Goal: Find specific page/section: Find specific page/section

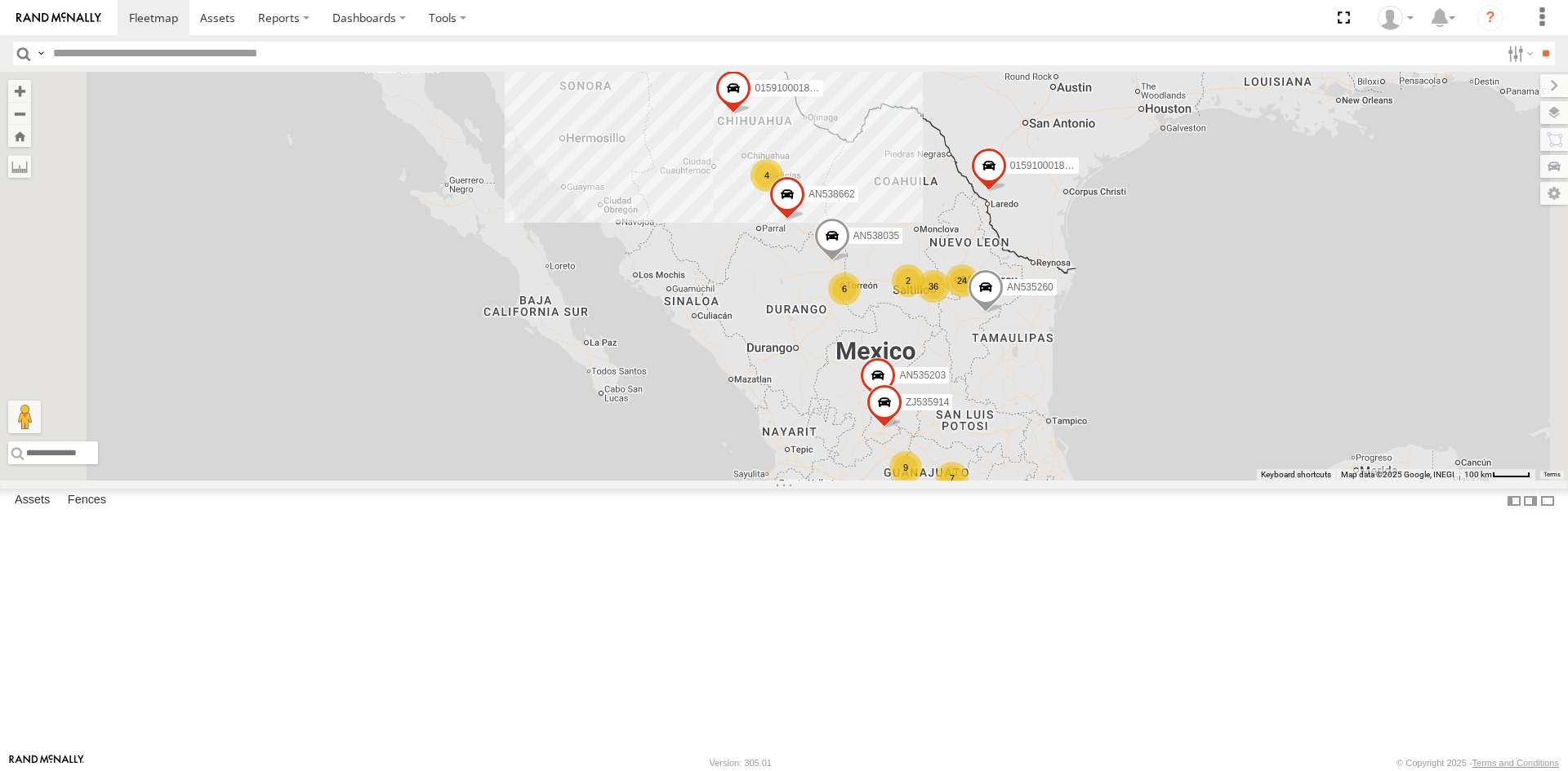
click at [0, 0] on div "[GEOGRAPHIC_DATA]" at bounding box center [0, 0] width 0 height 0
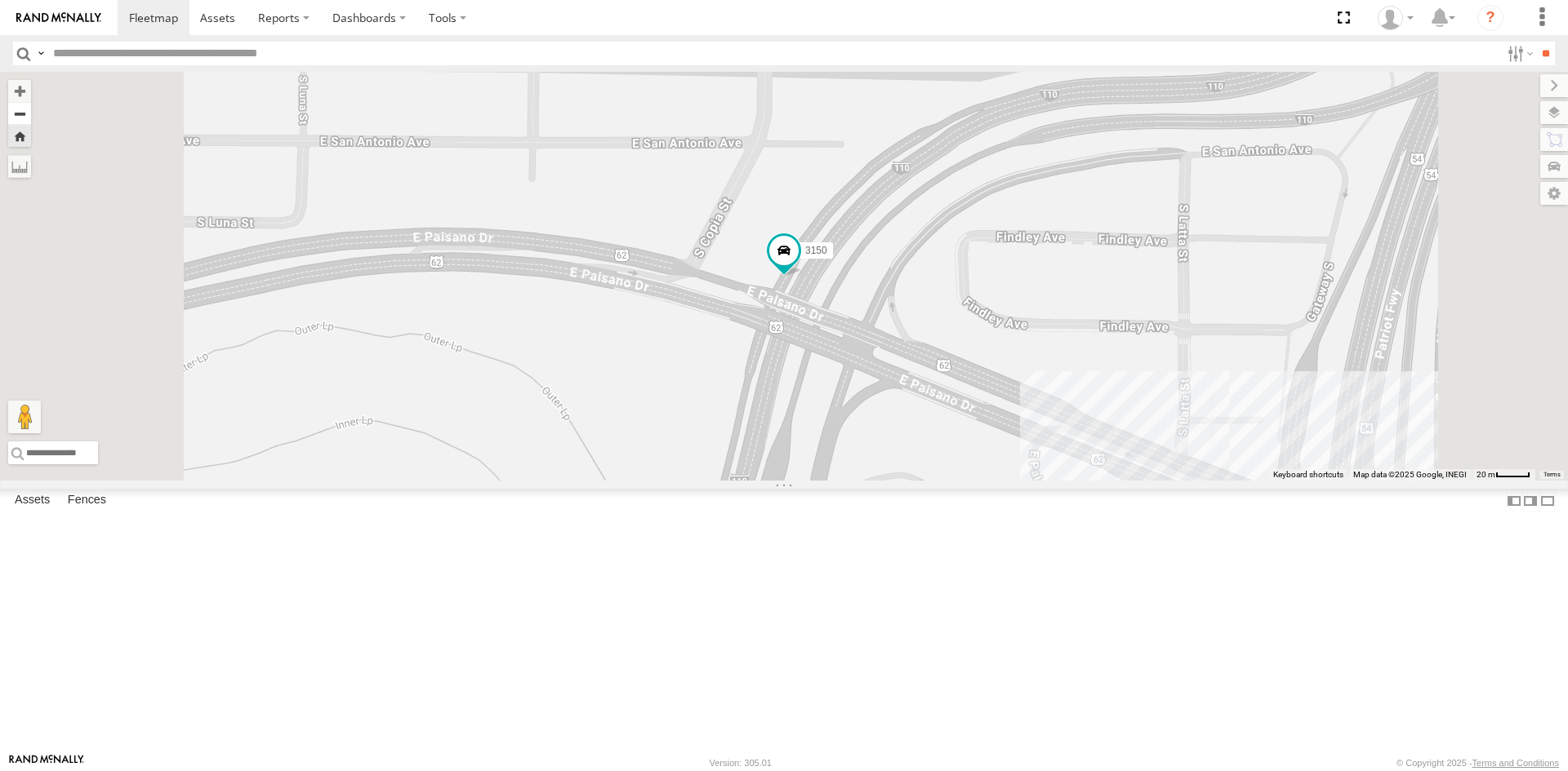
click at [31, 119] on button "Zoom out" at bounding box center [19, 113] width 23 height 23
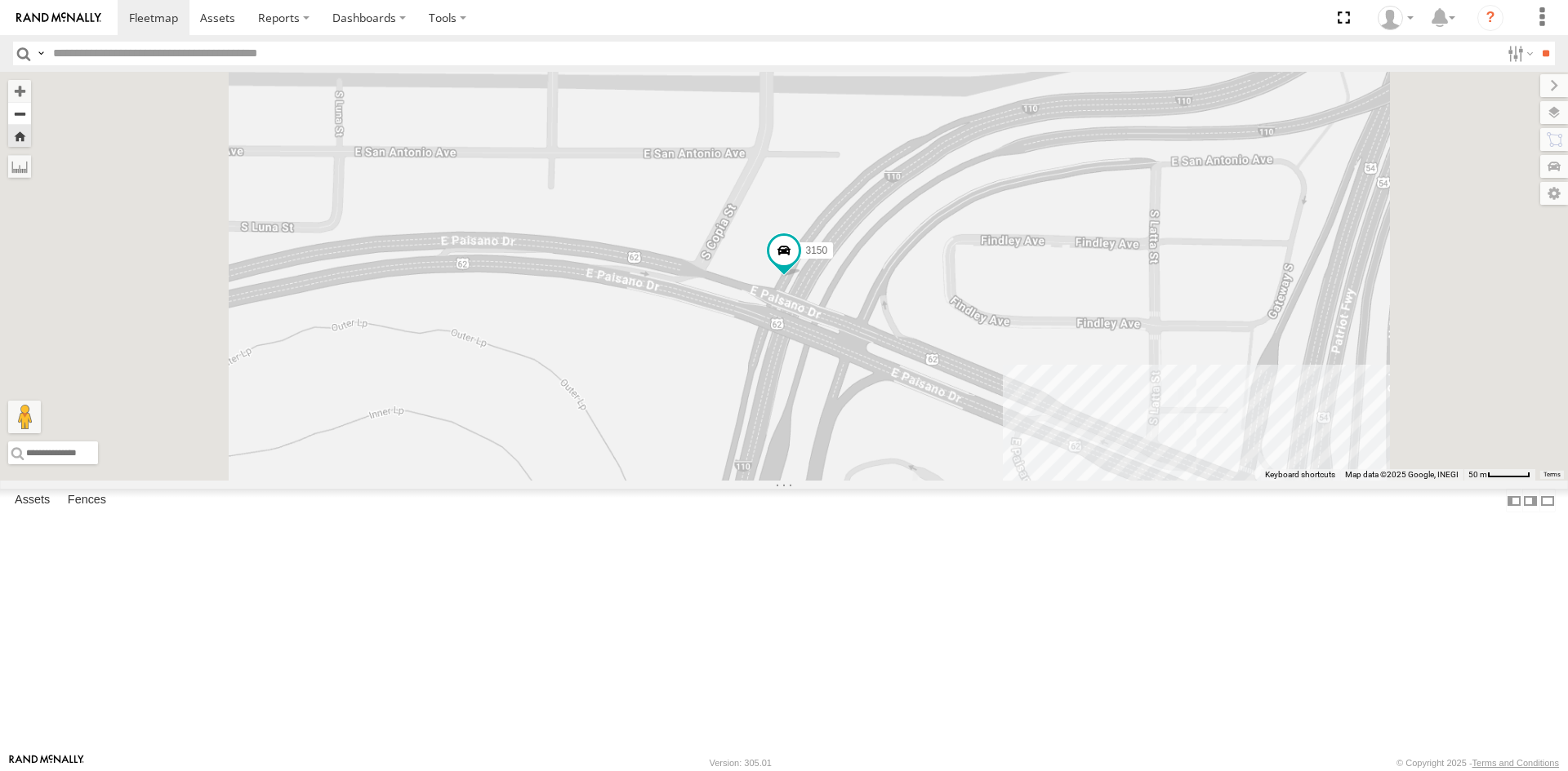
click at [31, 119] on button "Zoom out" at bounding box center [19, 113] width 23 height 23
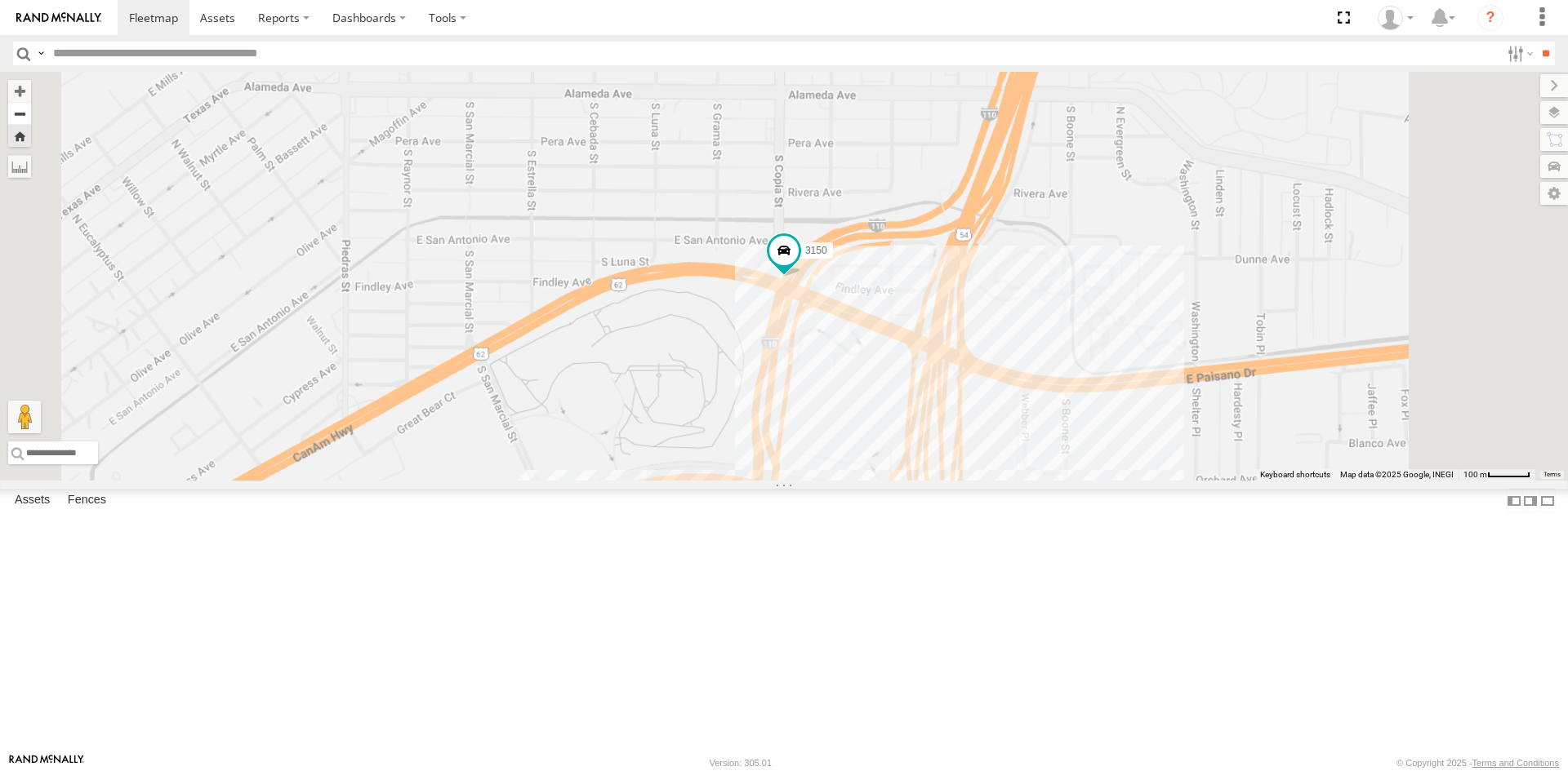
click at [31, 119] on button "Zoom out" at bounding box center [19, 113] width 23 height 23
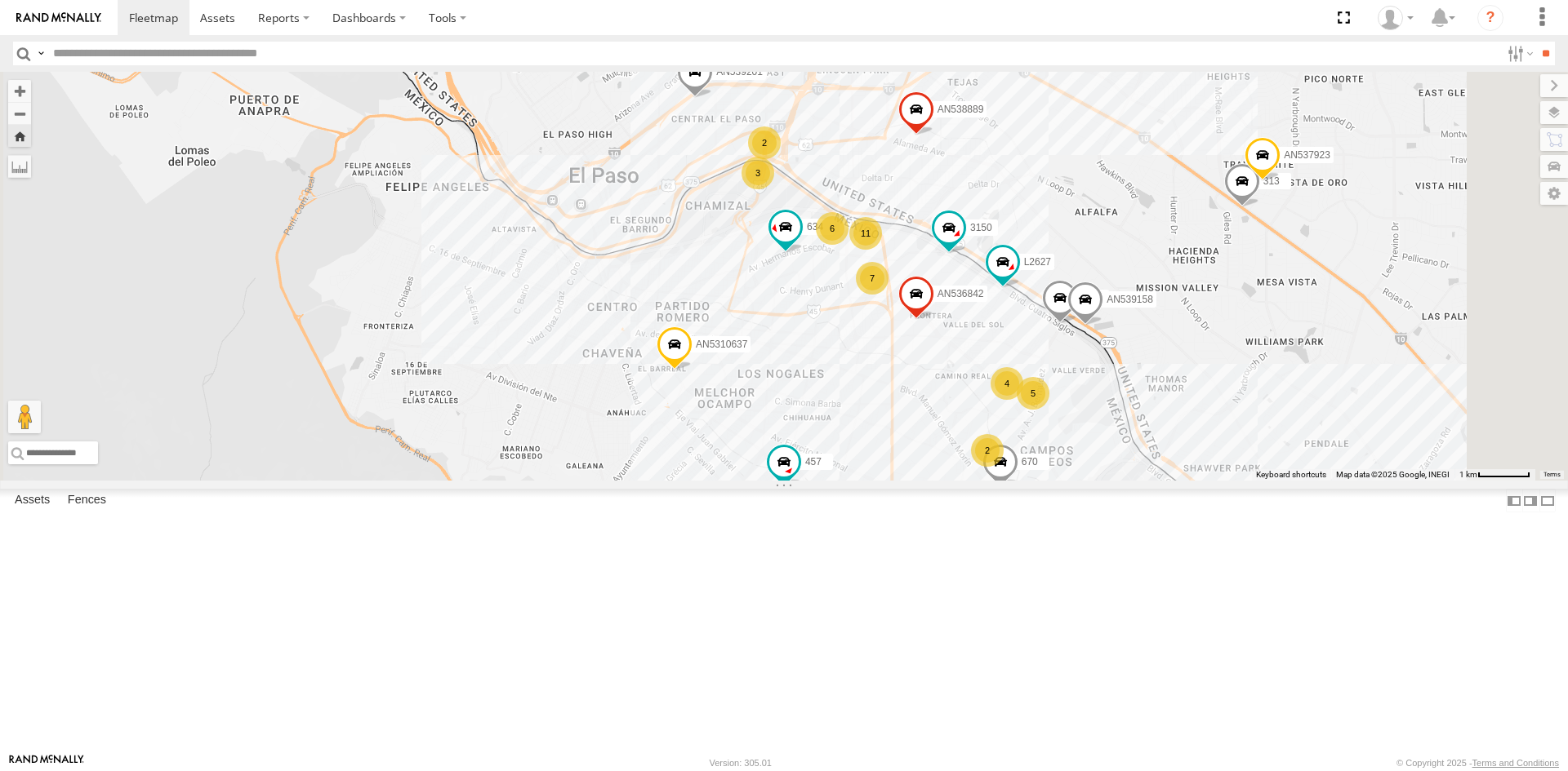
click at [78, 56] on input "text" at bounding box center [772, 53] width 1453 height 24
click at [1536, 41] on input "**" at bounding box center [1544, 53] width 19 height 24
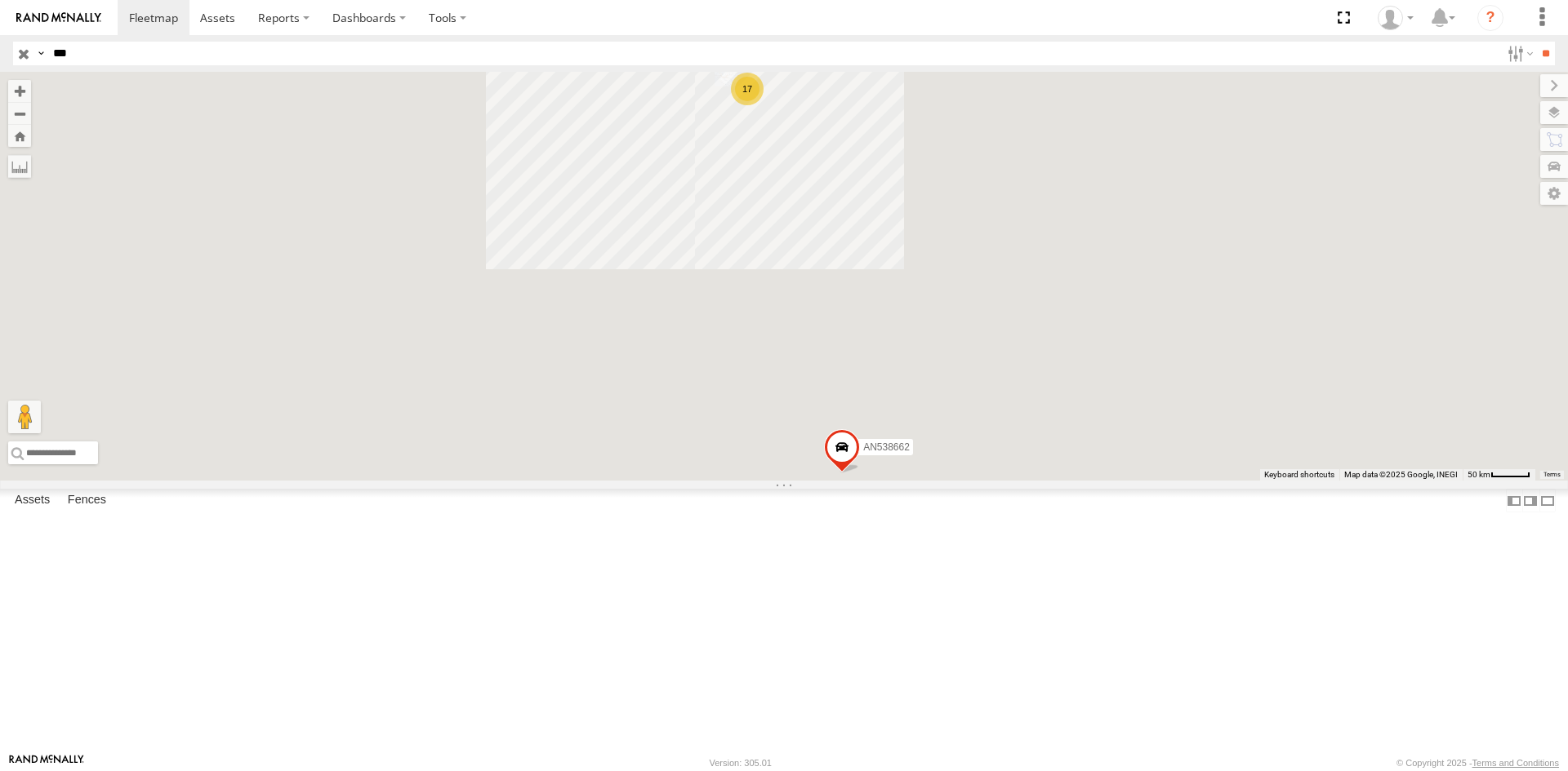
click at [0, 0] on div "[PERSON_NAME]" at bounding box center [0, 0] width 0 height 0
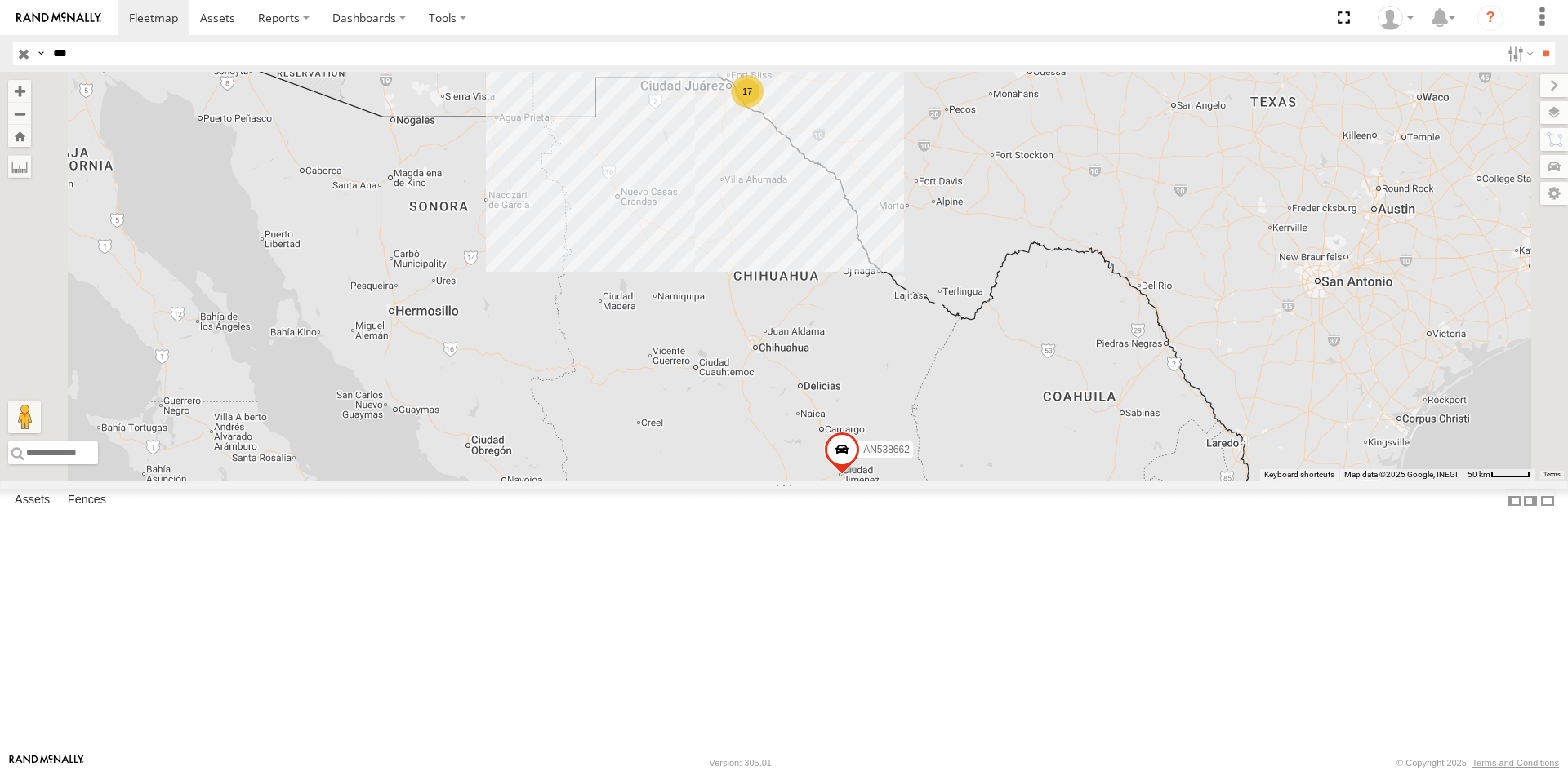
drag, startPoint x: 73, startPoint y: 52, endPoint x: 0, endPoint y: 57, distance: 73.2
click at [0, 57] on header "Search Query Asset ID Asset Label Registration Manufacturer Model VIN Job ID IP" at bounding box center [784, 53] width 1568 height 36
click at [1536, 41] on input "**" at bounding box center [1544, 53] width 19 height 24
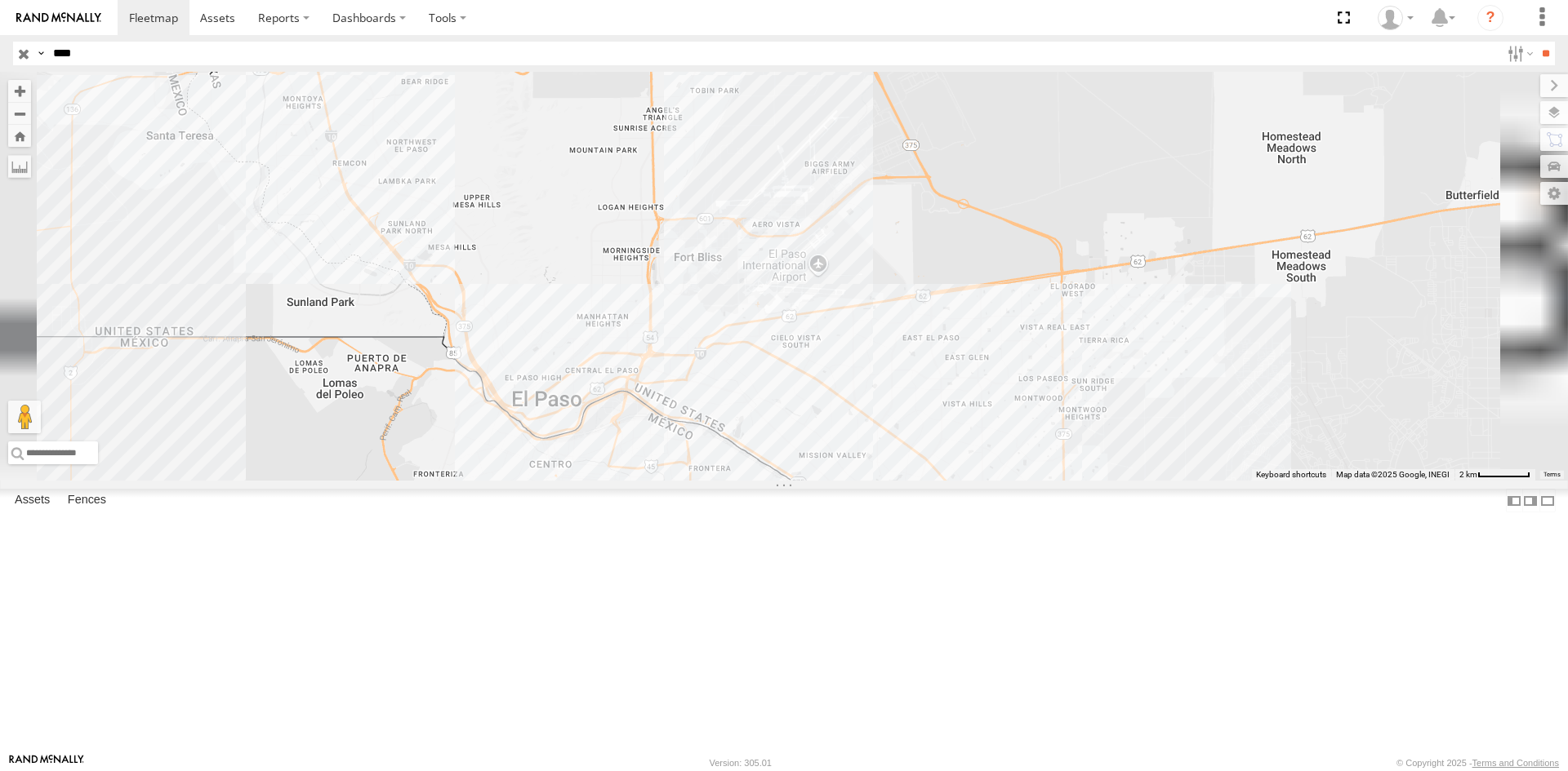
click at [0, 0] on div "FLEX NORTE" at bounding box center [0, 0] width 0 height 0
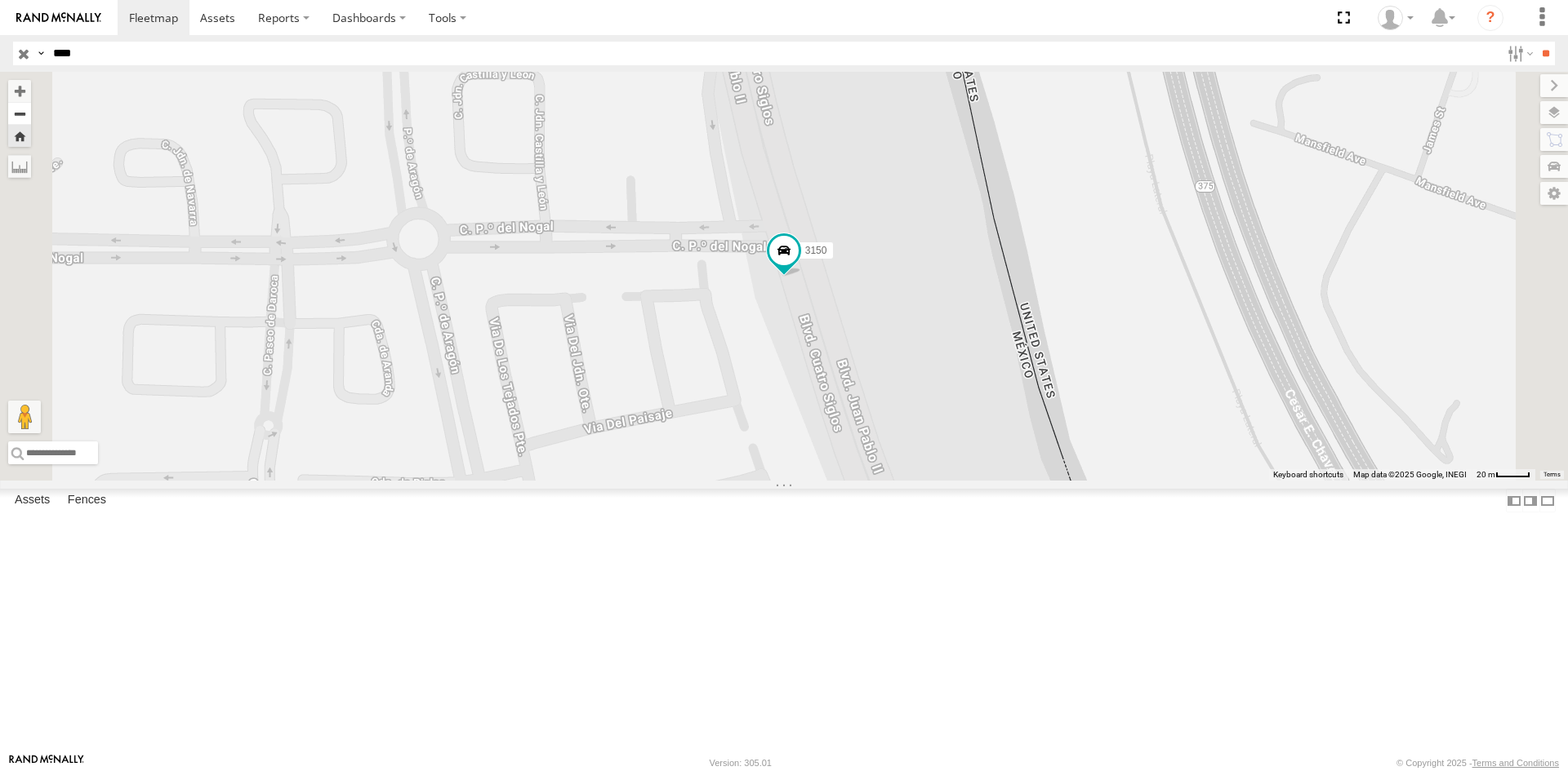
click at [31, 118] on button "Zoom out" at bounding box center [19, 113] width 23 height 23
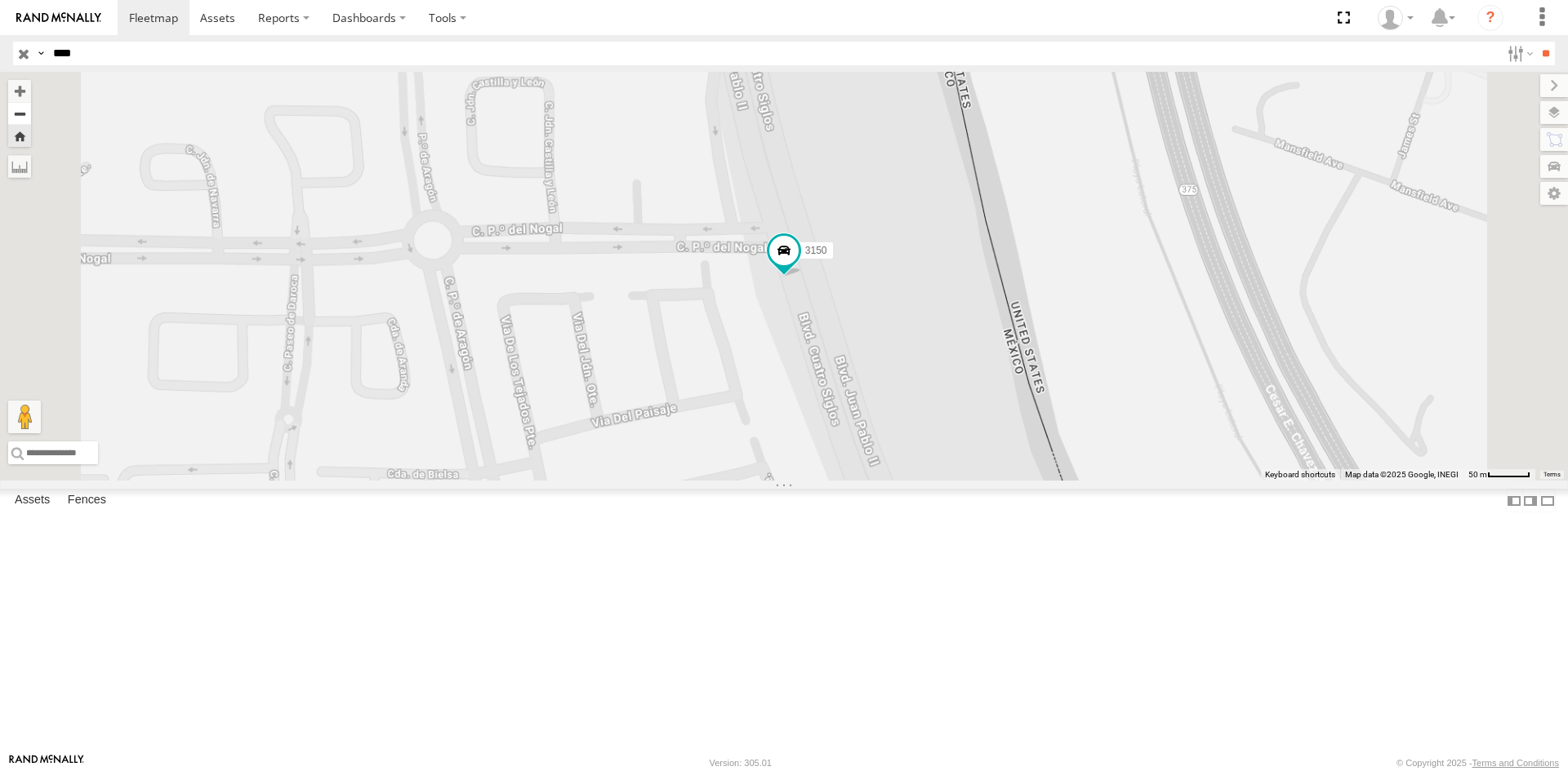
click at [31, 118] on button "Zoom out" at bounding box center [19, 113] width 23 height 23
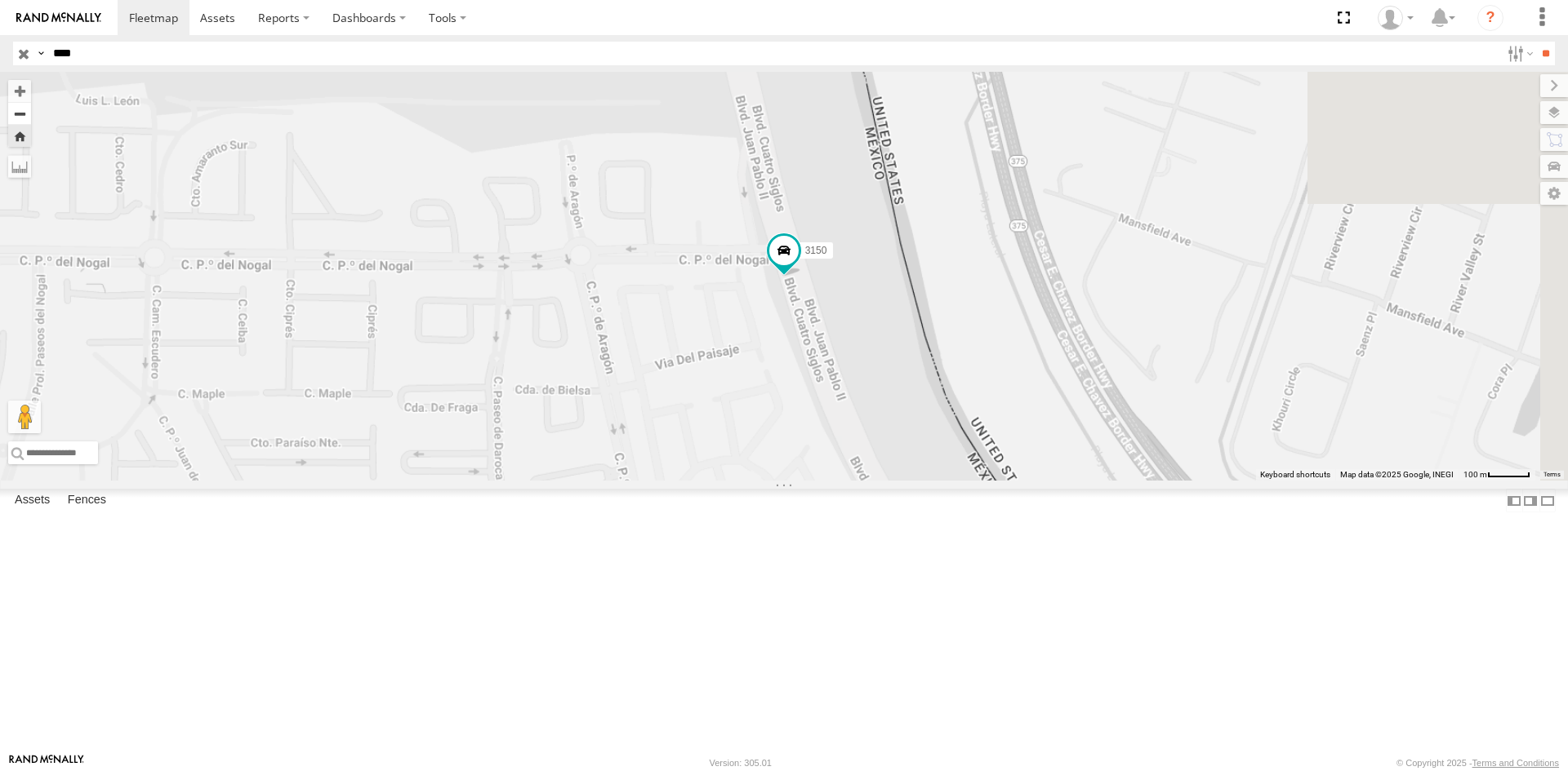
click at [31, 118] on button "Zoom out" at bounding box center [19, 113] width 23 height 23
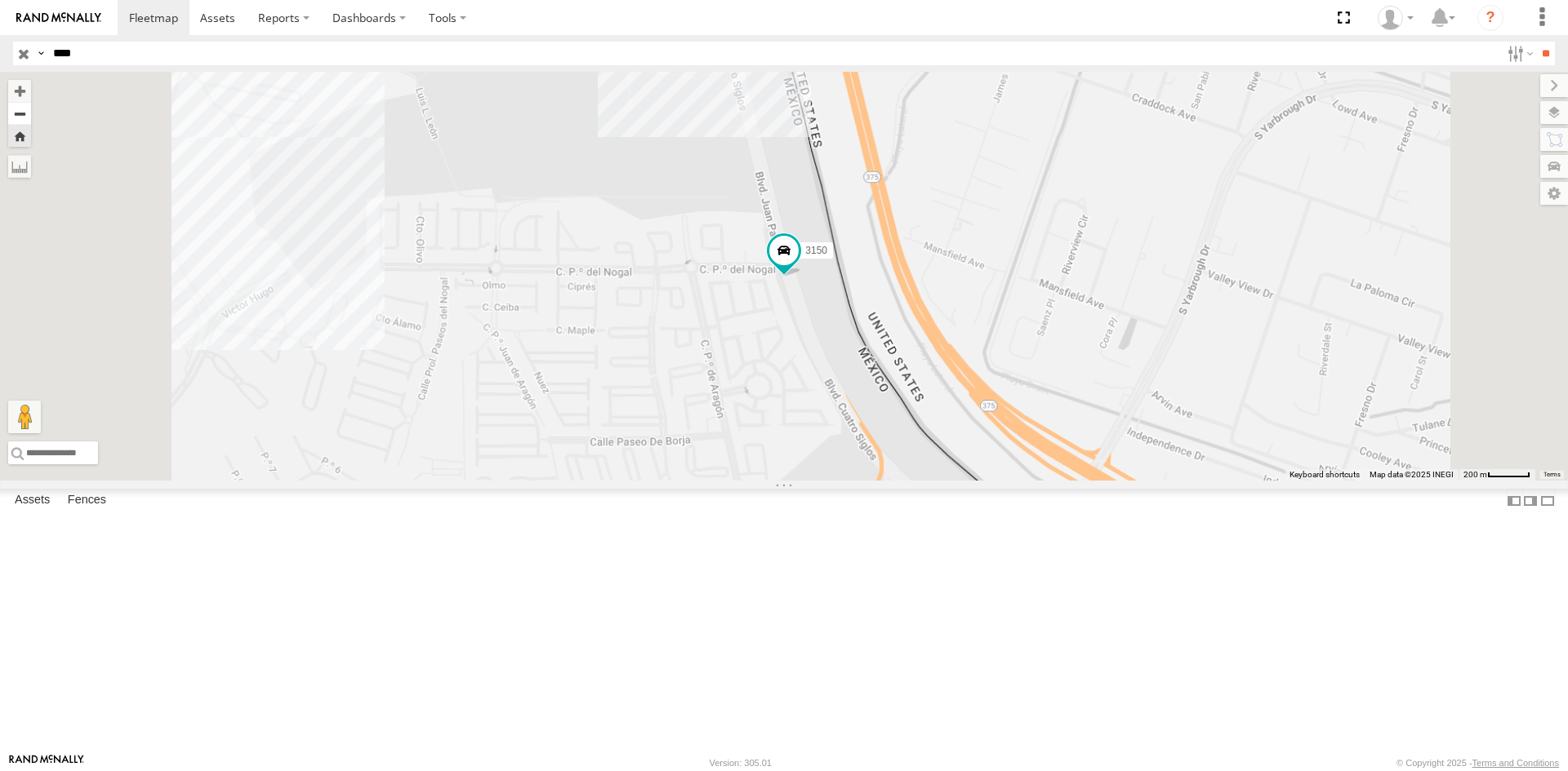
click at [31, 118] on button "Zoom out" at bounding box center [19, 113] width 23 height 23
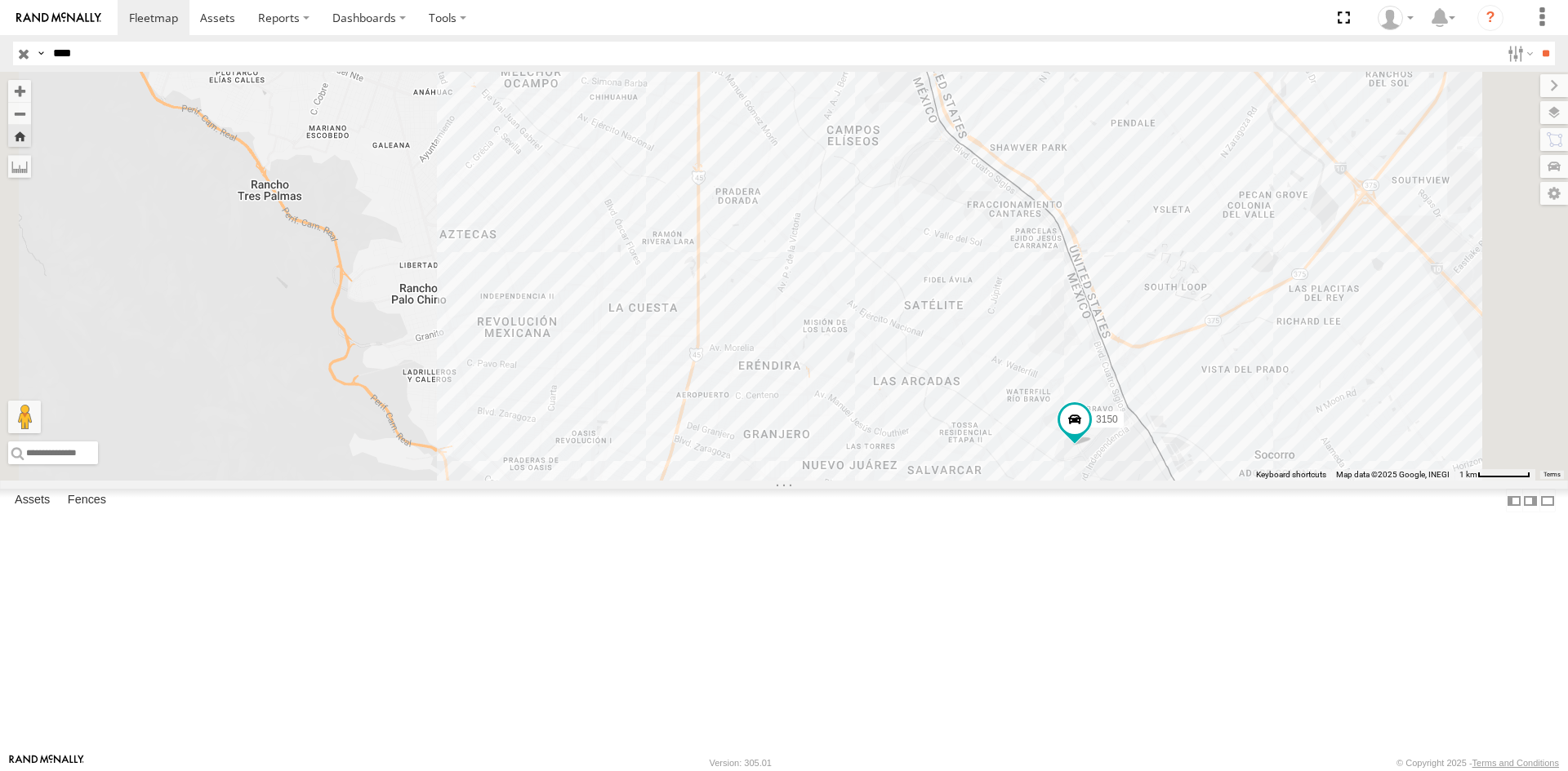
drag, startPoint x: 82, startPoint y: 57, endPoint x: 12, endPoint y: 72, distance: 71.6
click at [12, 72] on body at bounding box center [784, 385] width 1568 height 771
click at [1536, 41] on input "**" at bounding box center [1544, 53] width 19 height 24
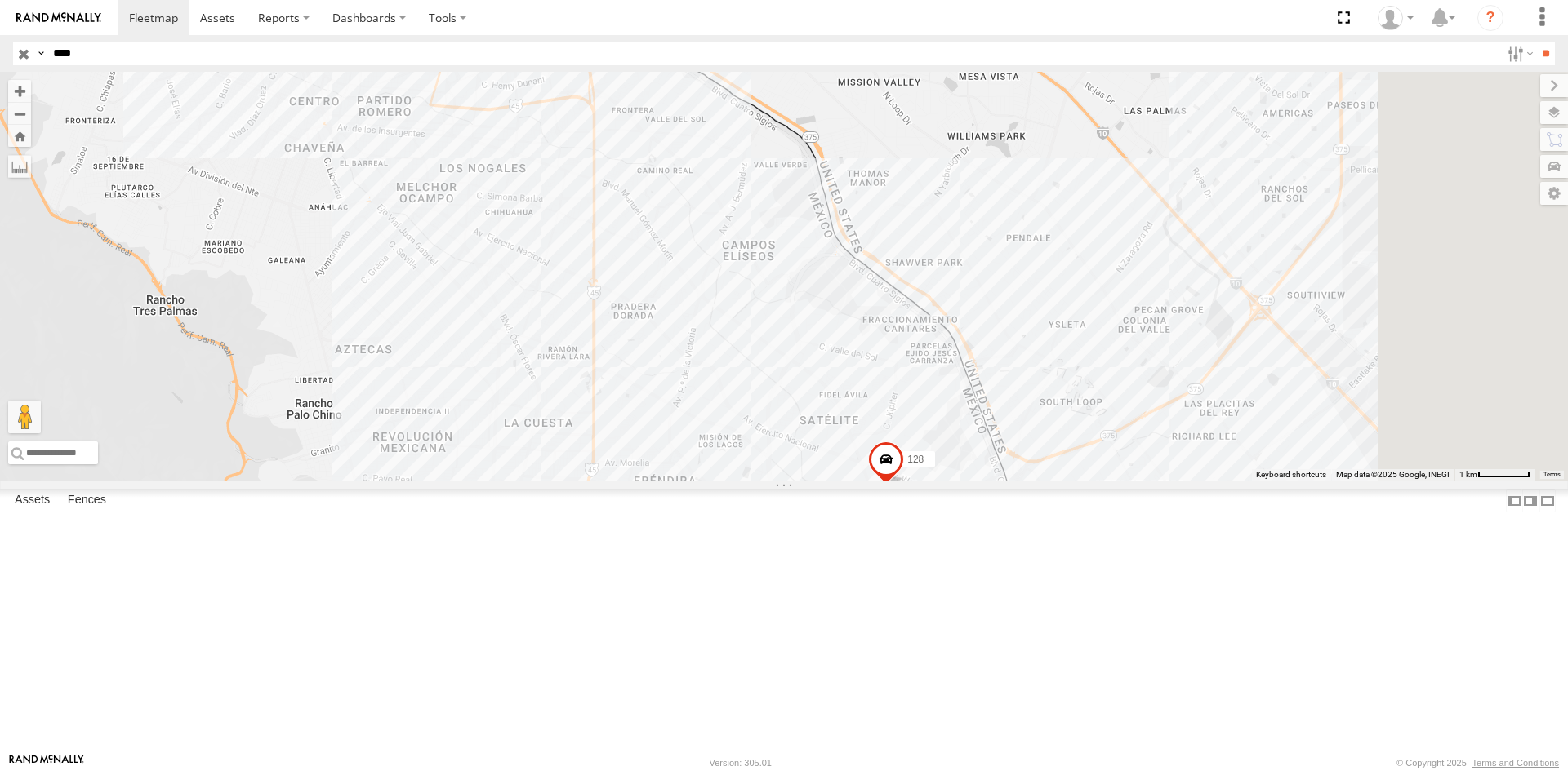
click at [0, 0] on div "3963" at bounding box center [0, 0] width 0 height 0
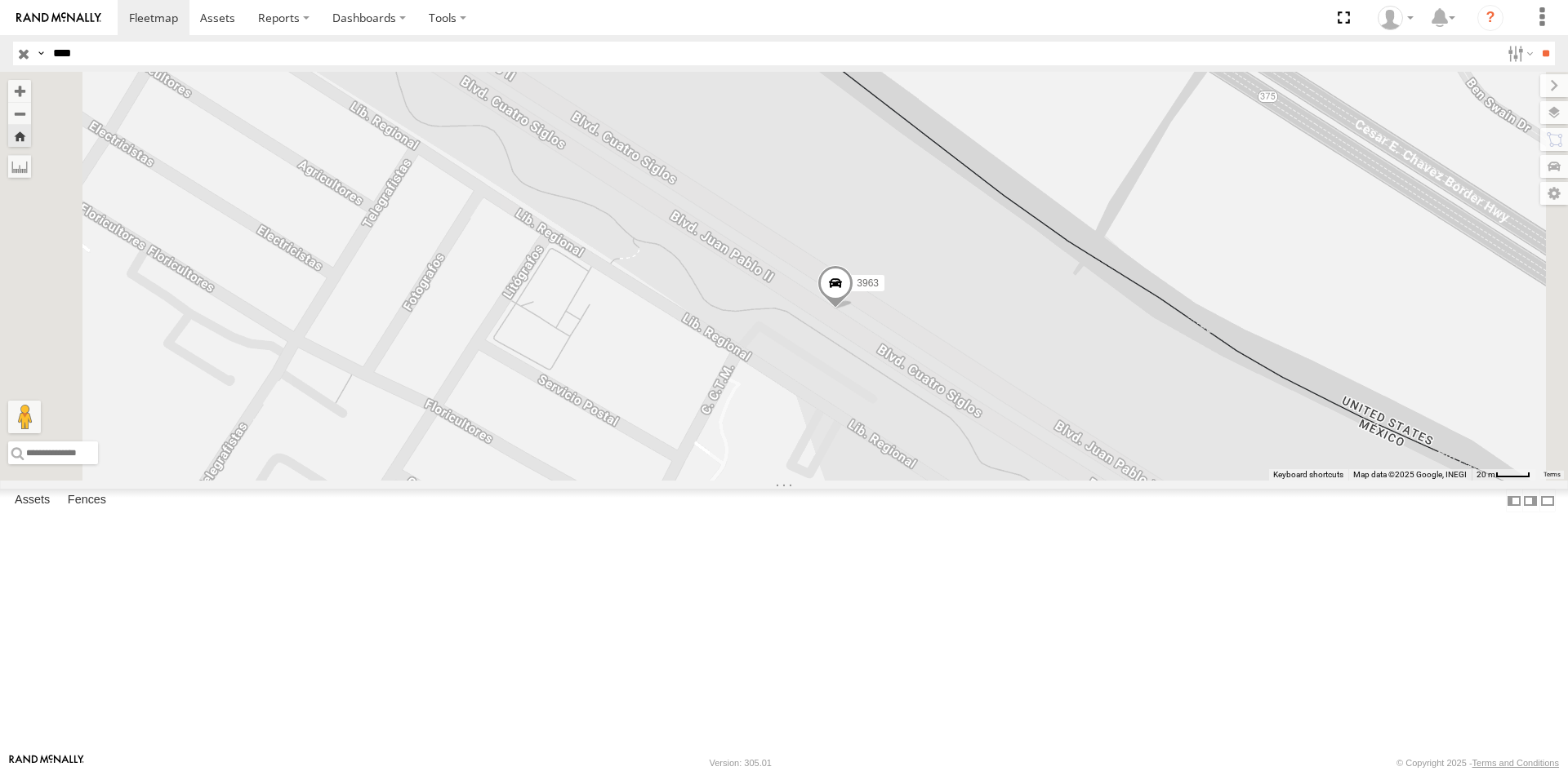
drag, startPoint x: 63, startPoint y: 57, endPoint x: 44, endPoint y: 58, distance: 19.0
click at [44, 58] on div "Search Query Asset ID Asset Label Registration Manufacturer Model VIN Job ID Dr…" at bounding box center [774, 53] width 1523 height 24
click at [1536, 41] on input "**" at bounding box center [1544, 53] width 19 height 24
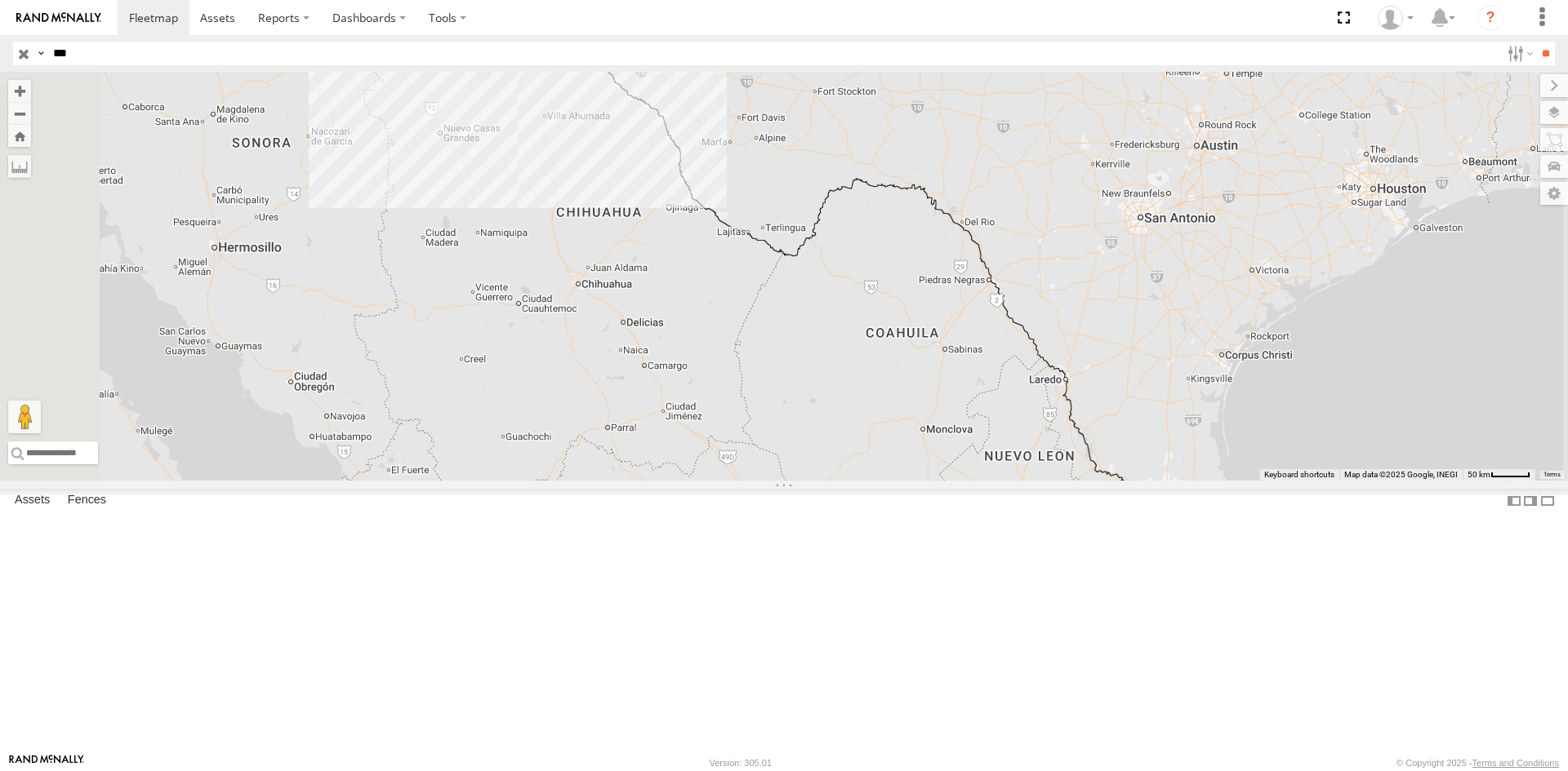
click at [0, 0] on div "686" at bounding box center [0, 0] width 0 height 0
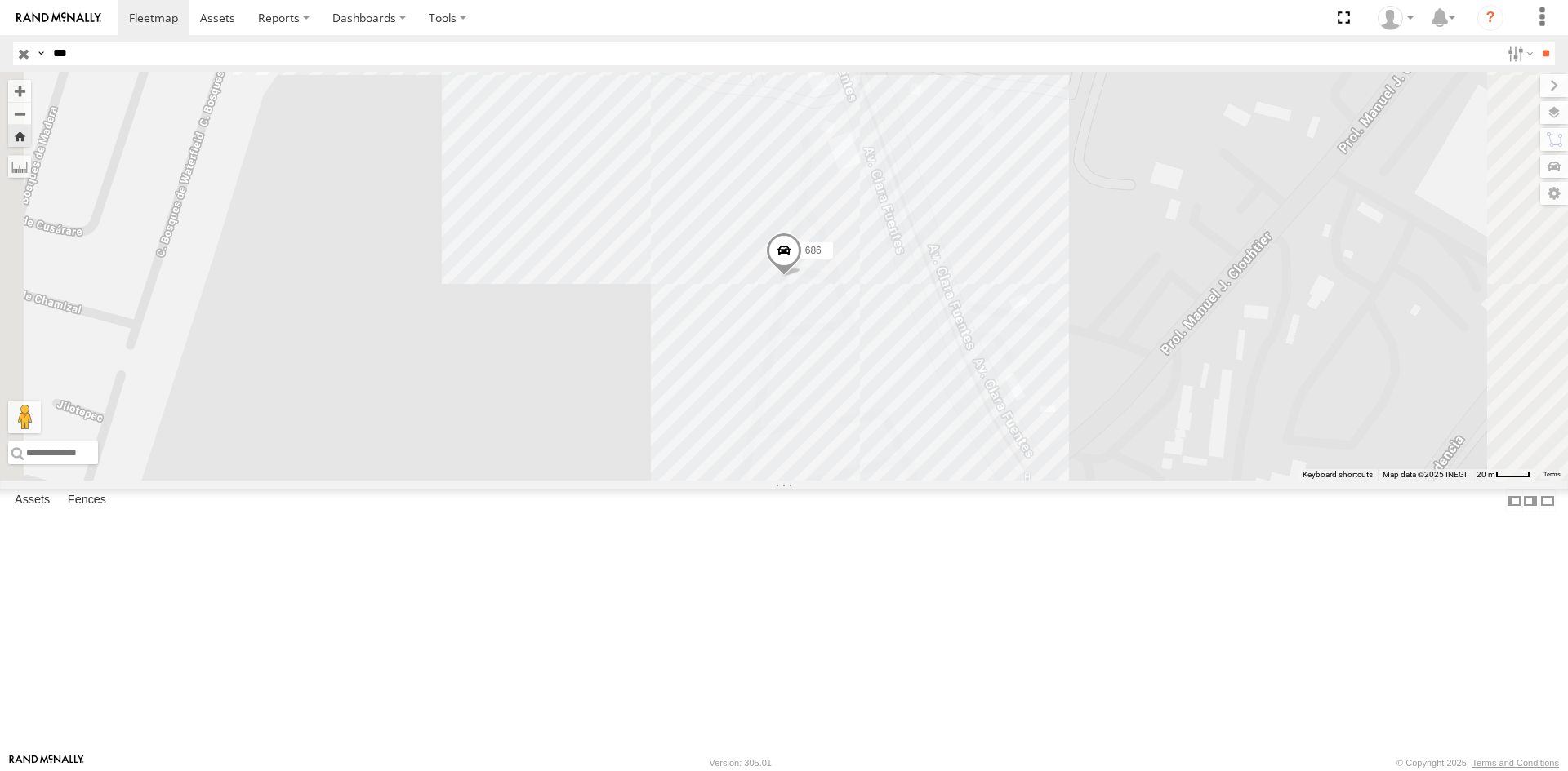
drag, startPoint x: 84, startPoint y: 51, endPoint x: 52, endPoint y: 56, distance: 32.4
click at [53, 56] on input "***" at bounding box center [772, 53] width 1453 height 24
click at [1536, 41] on input "**" at bounding box center [1544, 53] width 19 height 24
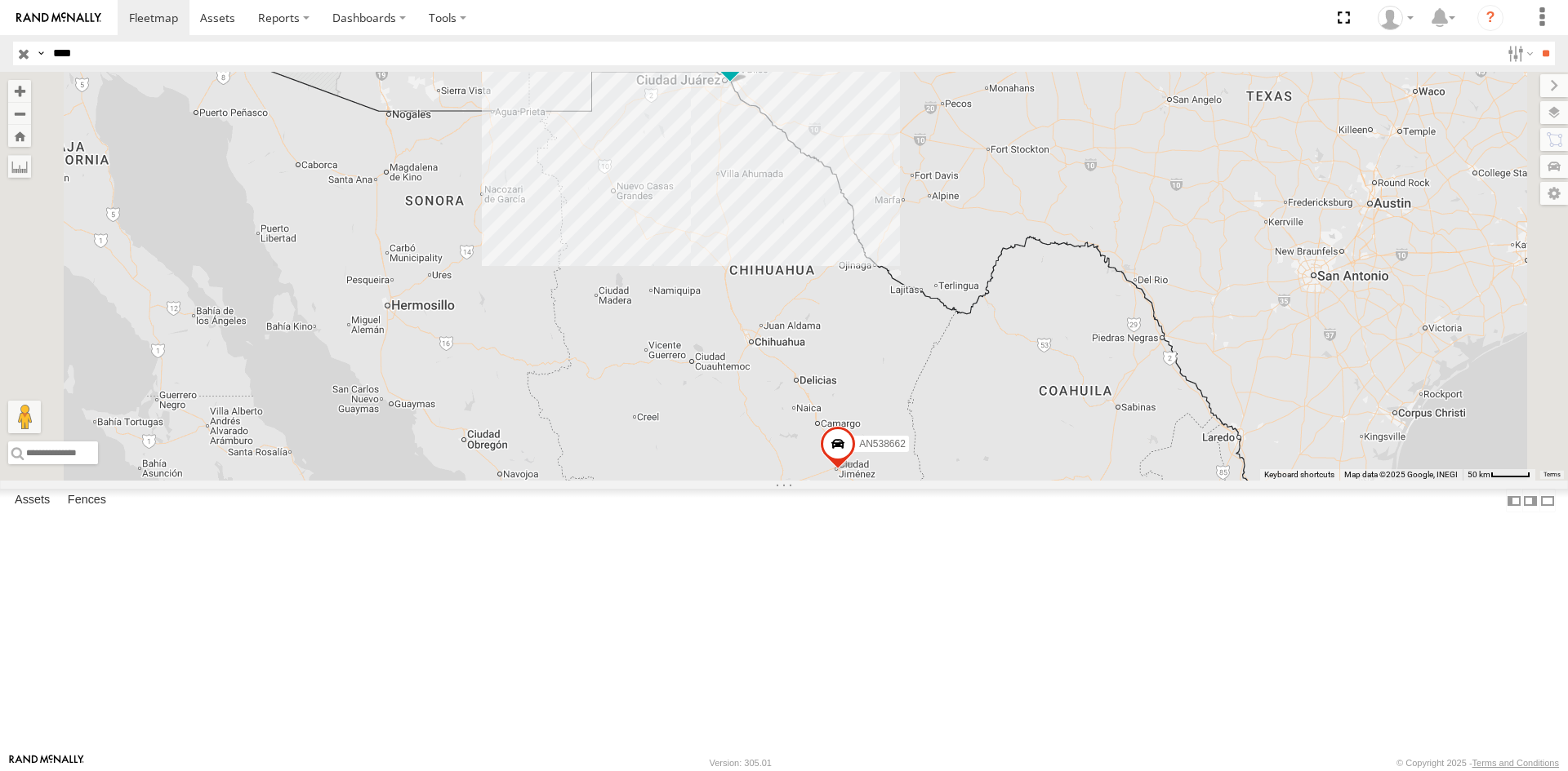
click at [0, 0] on div "FILTERTEK" at bounding box center [0, 0] width 0 height 0
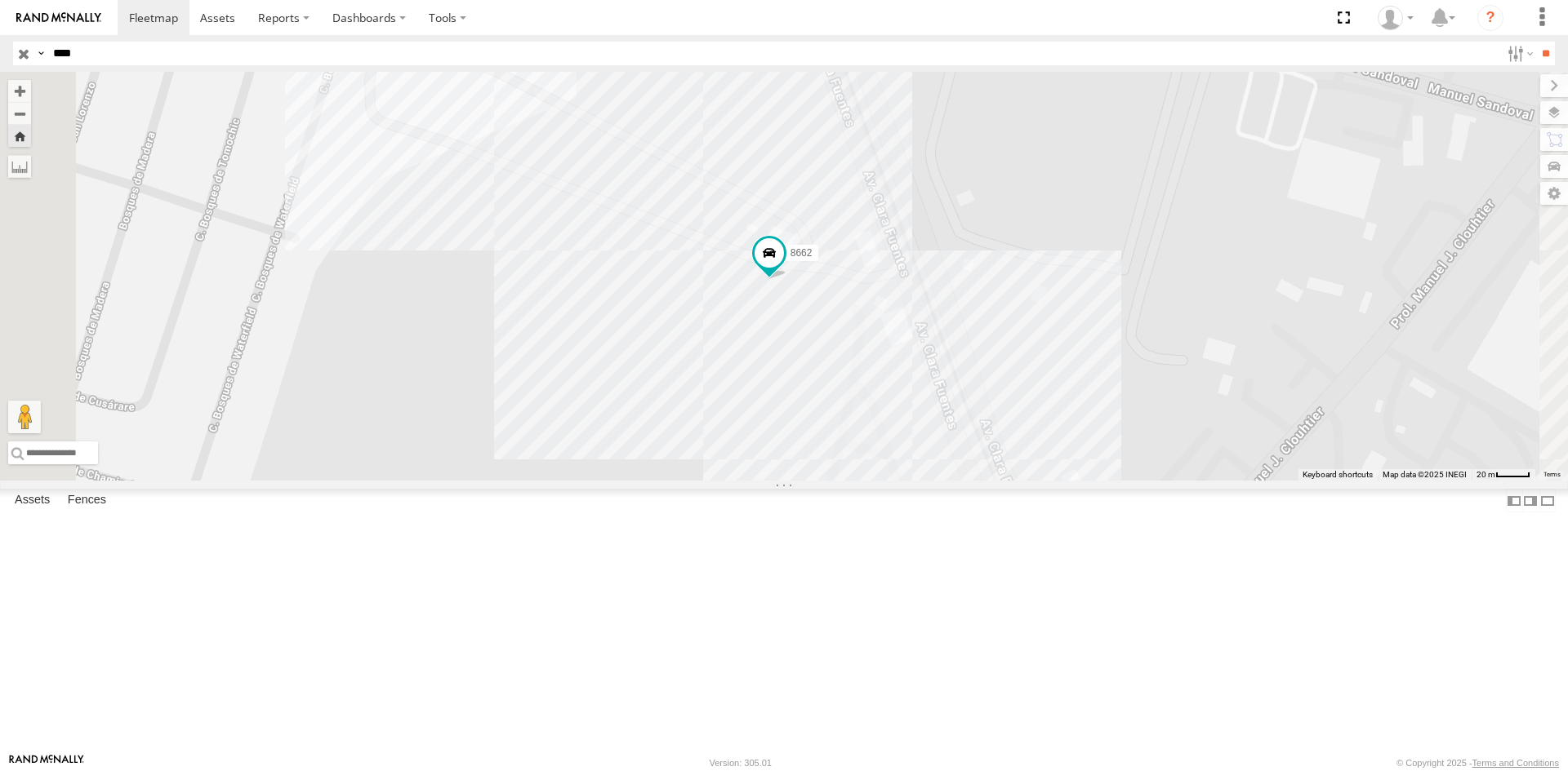
click at [1446, 173] on div "8662" at bounding box center [784, 275] width 1568 height 409
drag, startPoint x: 78, startPoint y: 56, endPoint x: 0, endPoint y: 75, distance: 80.3
click at [13, 73] on body at bounding box center [784, 385] width 1568 height 771
click at [1536, 41] on input "**" at bounding box center [1544, 53] width 19 height 24
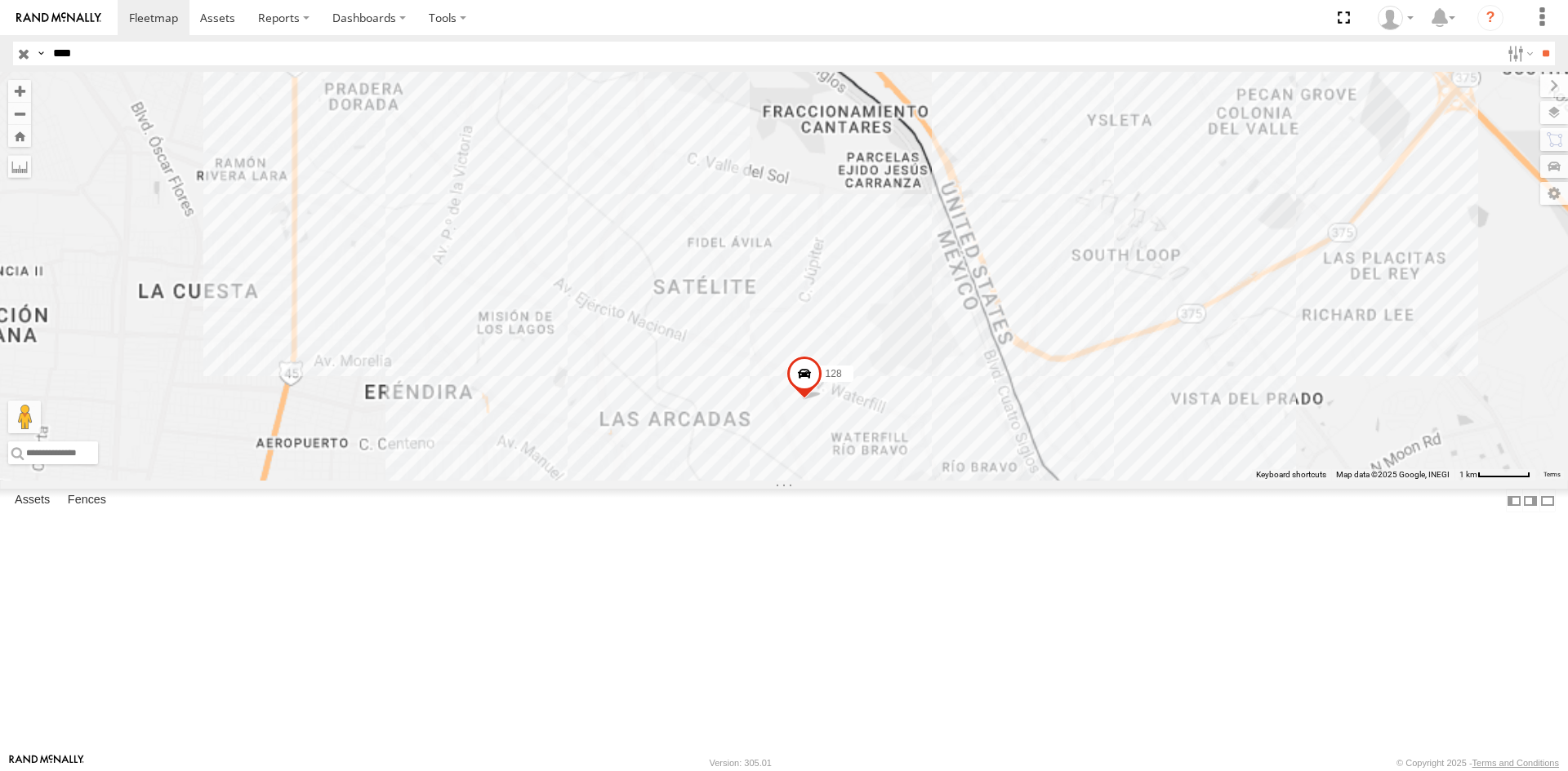
click at [0, 0] on div "3963" at bounding box center [0, 0] width 0 height 0
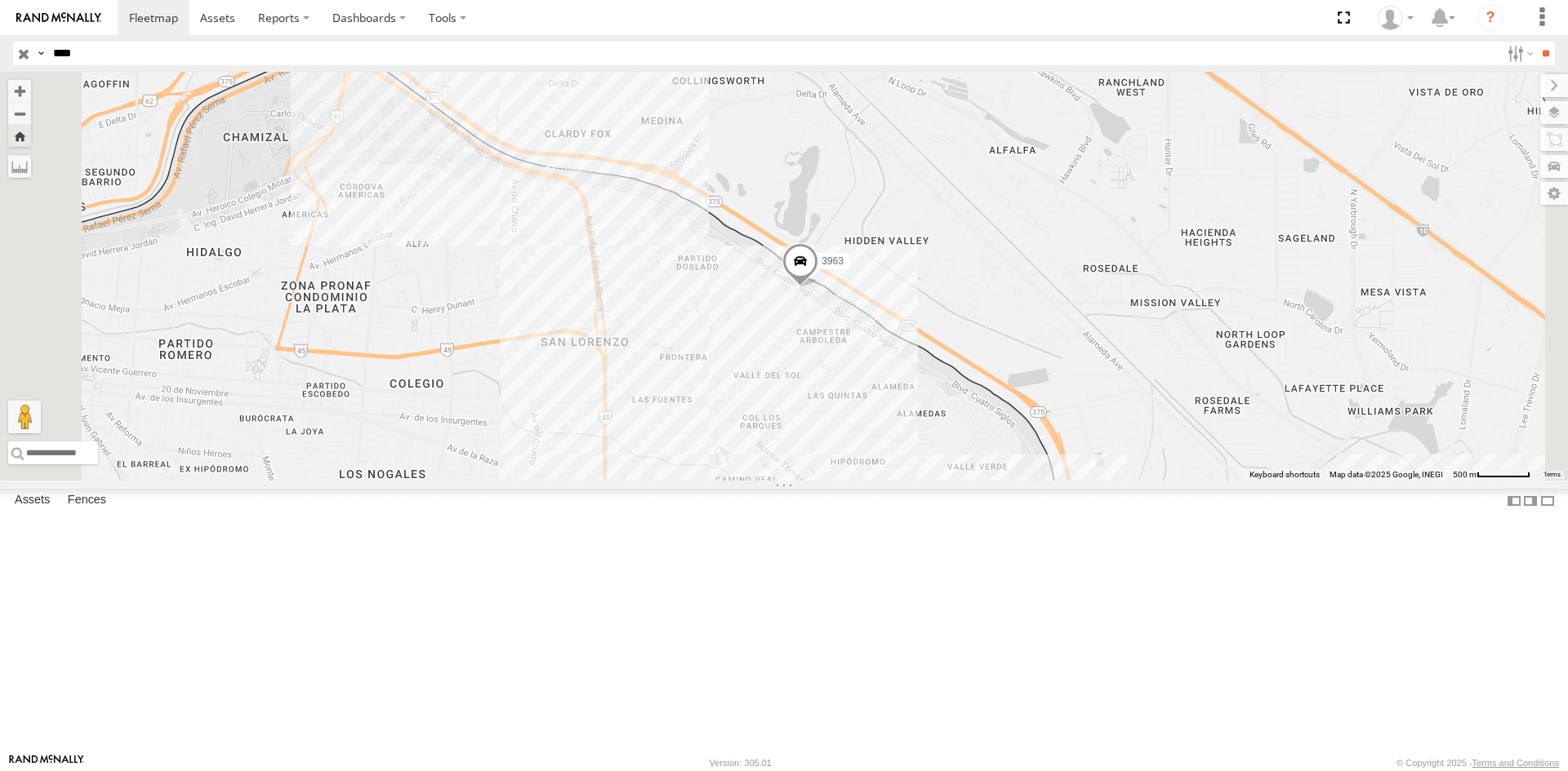
click at [818, 286] on span at bounding box center [800, 264] width 36 height 44
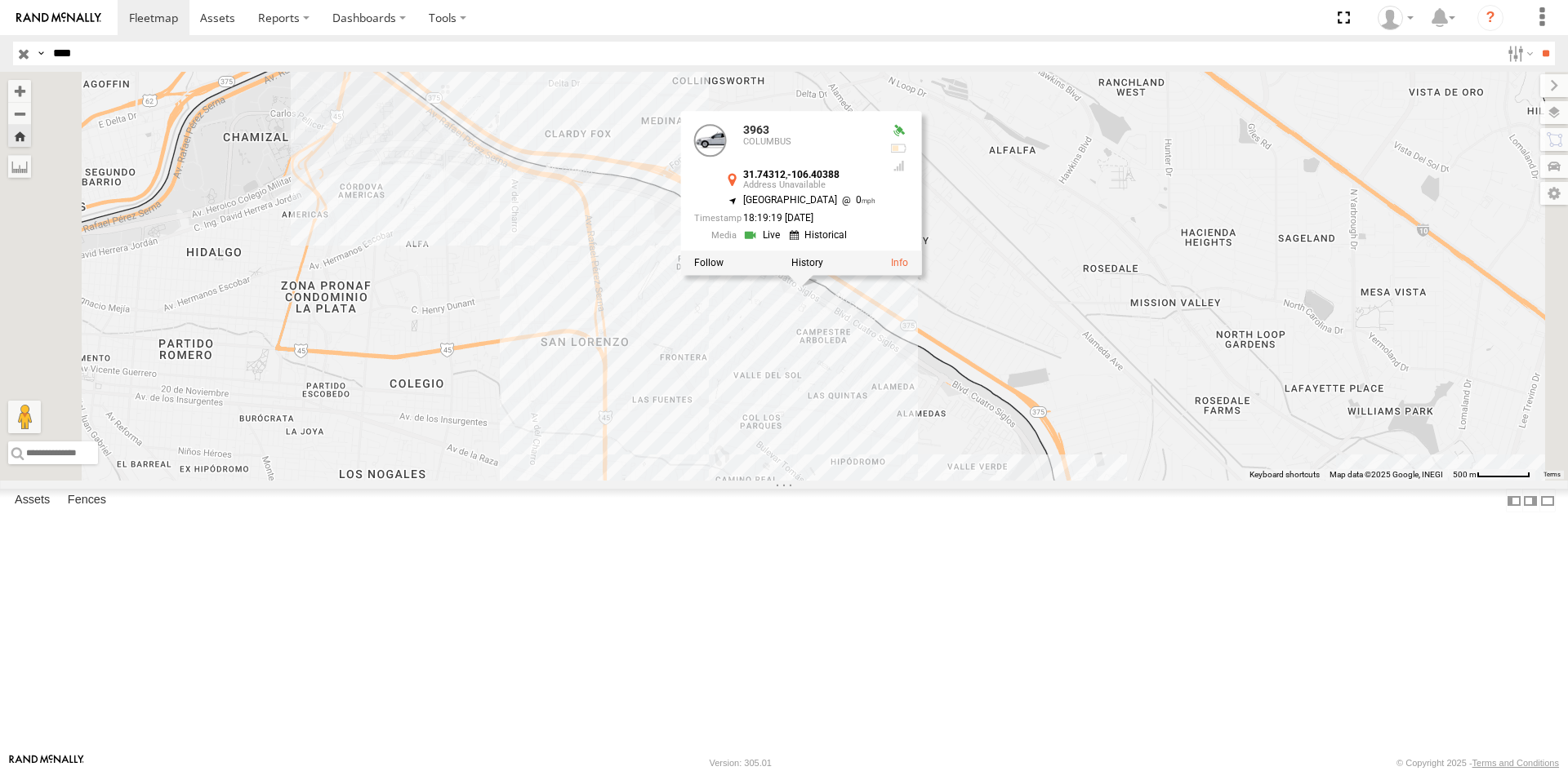
click at [1102, 481] on div "3963 3963 COLUMBUS 31.74312 , -106.40388 [GEOGRAPHIC_DATA] 0 18:19:19 [DATE]" at bounding box center [784, 275] width 1568 height 409
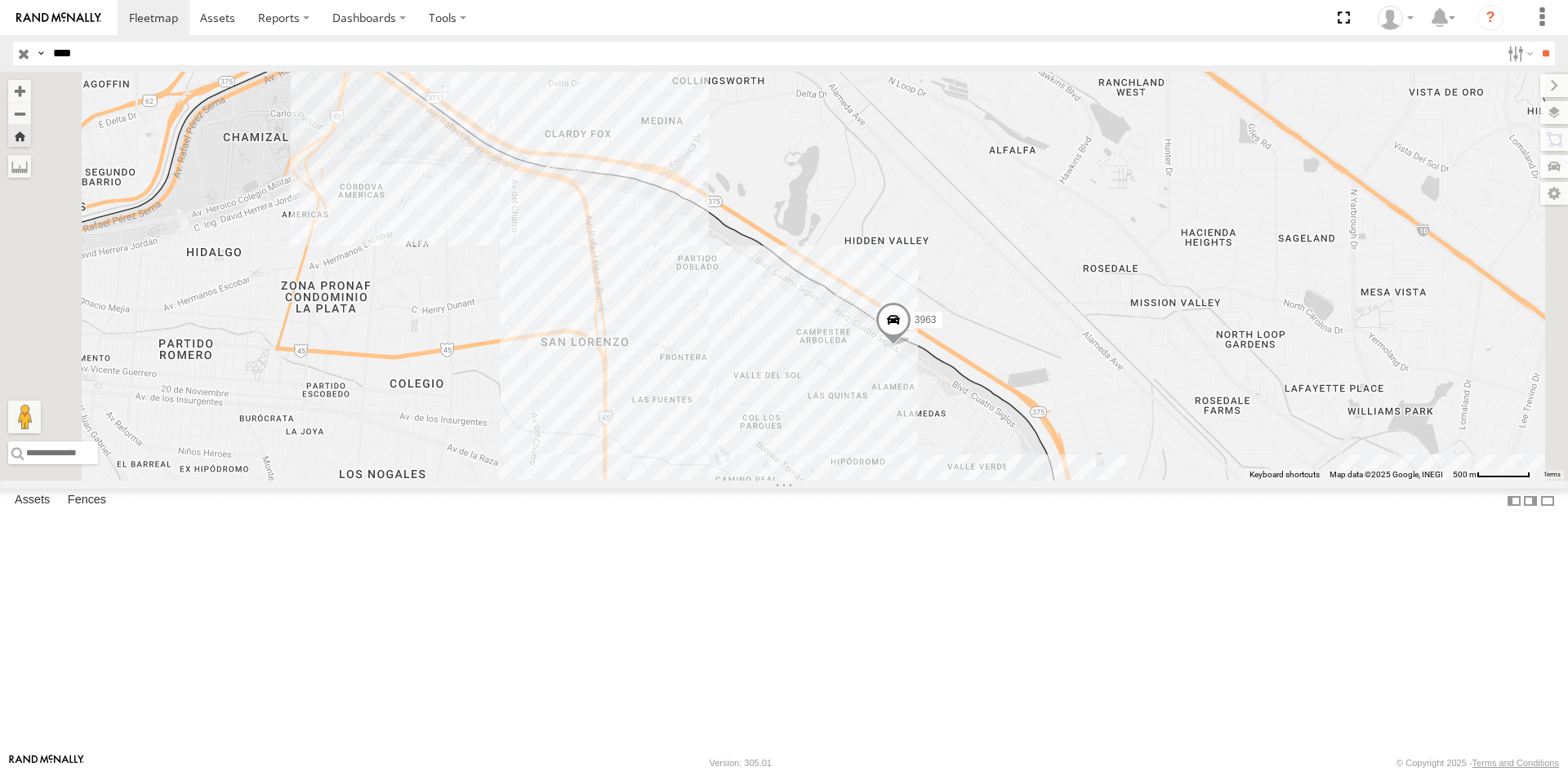
click at [911, 345] on span at bounding box center [893, 322] width 36 height 44
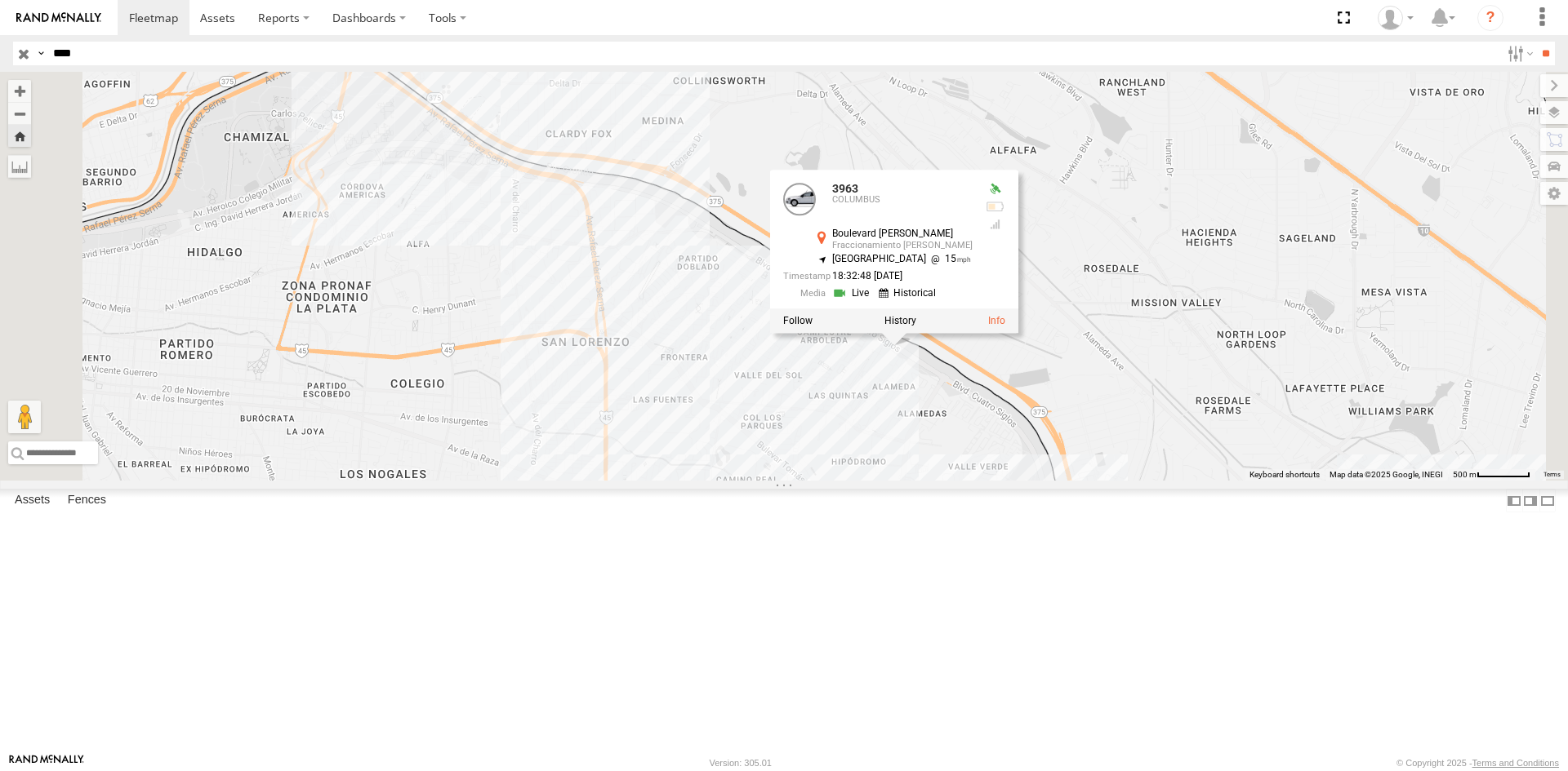
click at [1303, 431] on div "3963 [STREET_ADDRESS][PERSON_NAME][PERSON_NAME] 31.73791 , -106.39419 [GEOGRAPH…" at bounding box center [784, 275] width 1568 height 409
click at [1258, 481] on div "3963 [STREET_ADDRESS][PERSON_NAME][PERSON_NAME] 31.73791 , -106.39419 [GEOGRAPH…" at bounding box center [784, 275] width 1568 height 409
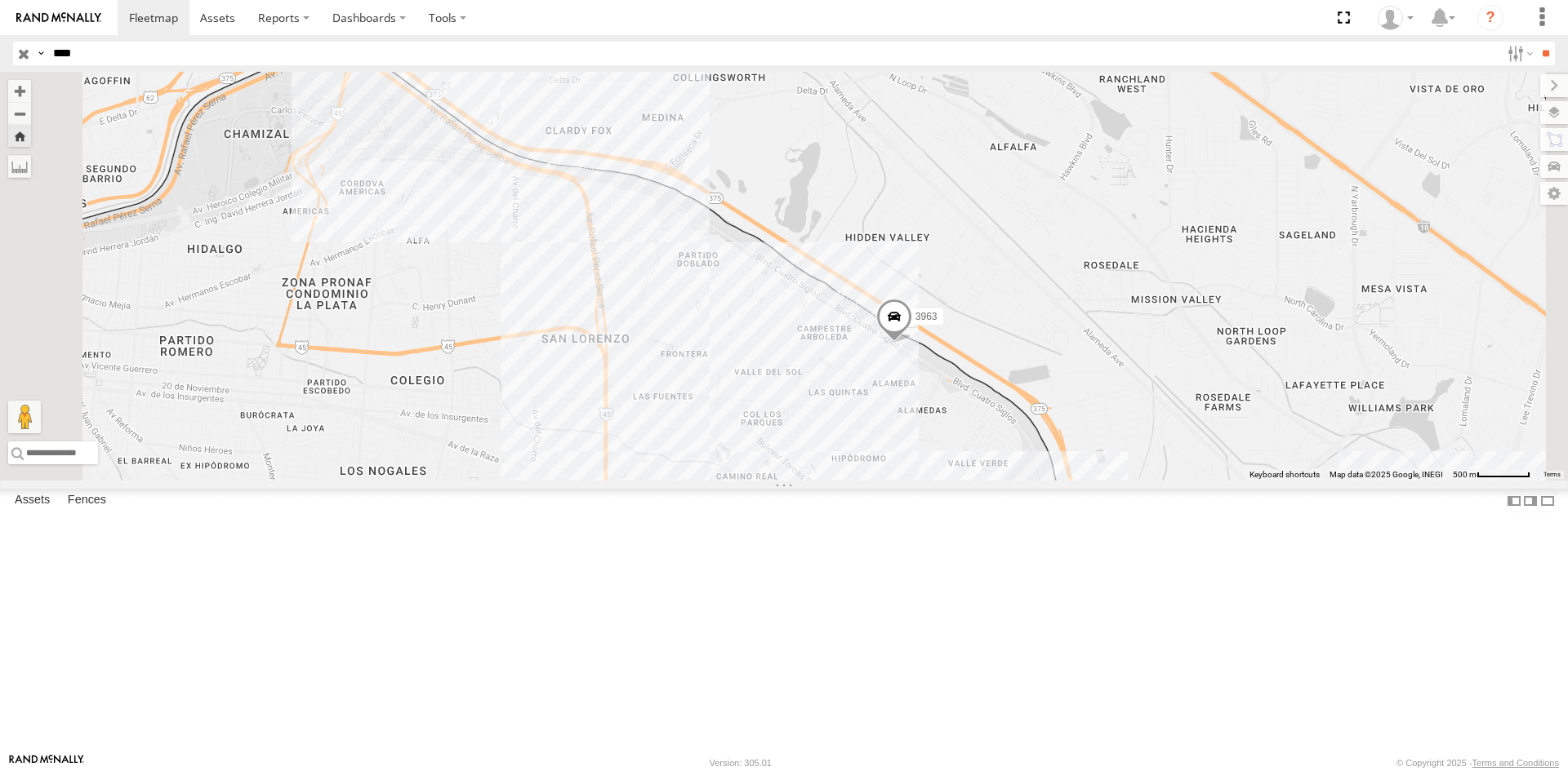
click at [1104, 481] on div "3963" at bounding box center [784, 275] width 1568 height 409
click at [0, 0] on div "COLUMBUS" at bounding box center [0, 0] width 0 height 0
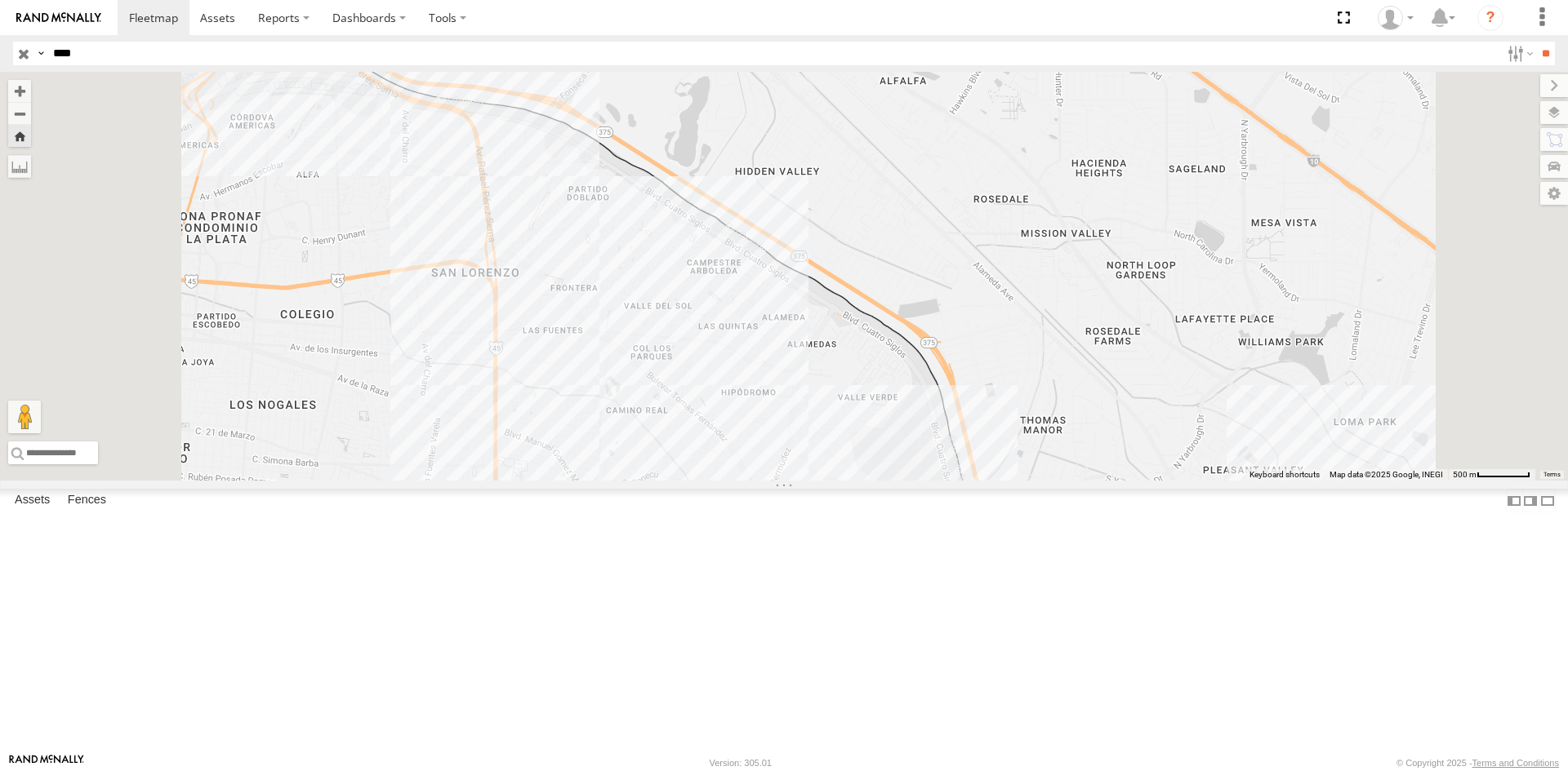
click at [0, 0] on div "3963" at bounding box center [0, 0] width 0 height 0
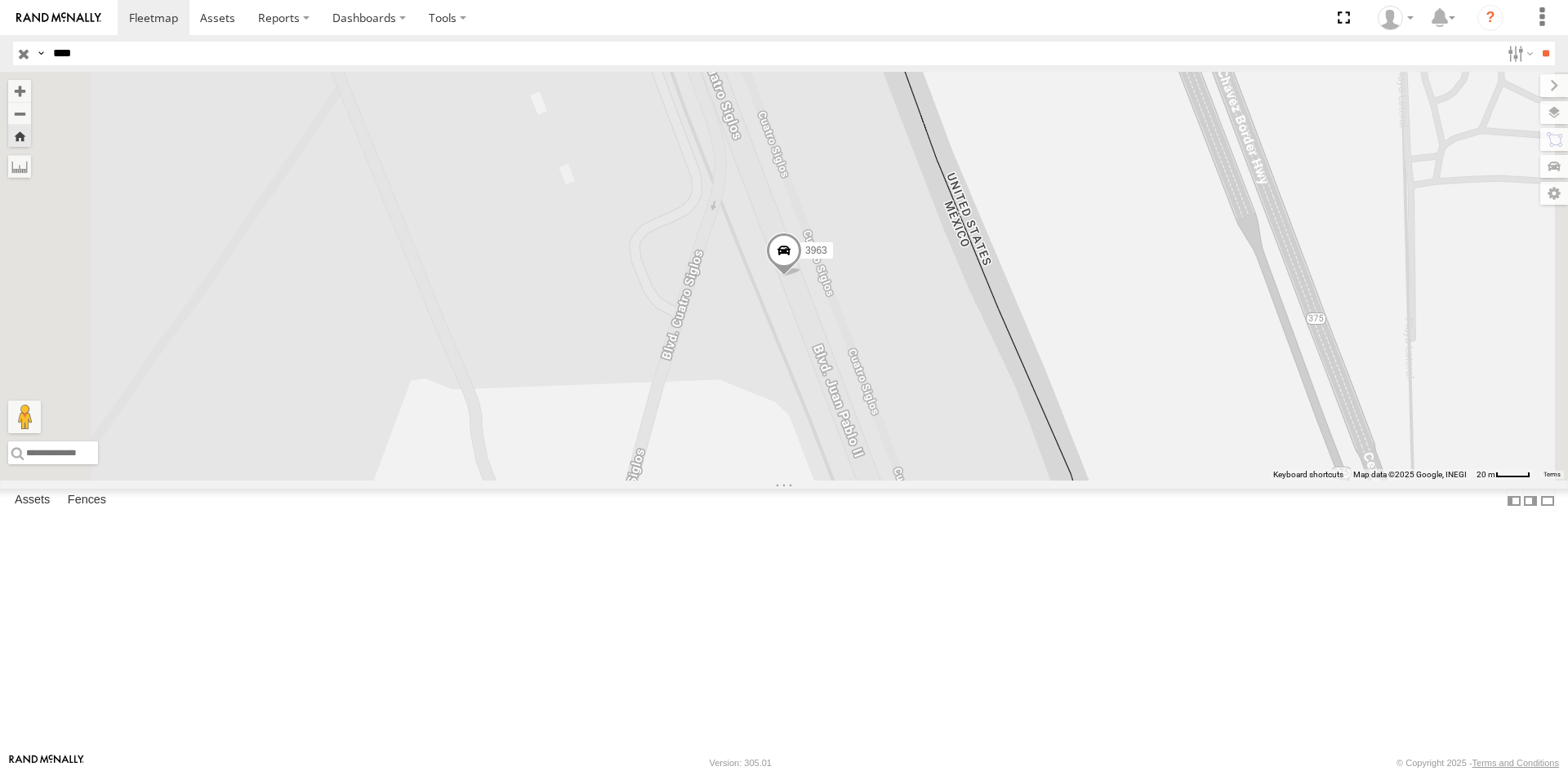
drag, startPoint x: 59, startPoint y: 47, endPoint x: 0, endPoint y: 11, distance: 69.1
click at [0, 22] on body at bounding box center [784, 385] width 1568 height 771
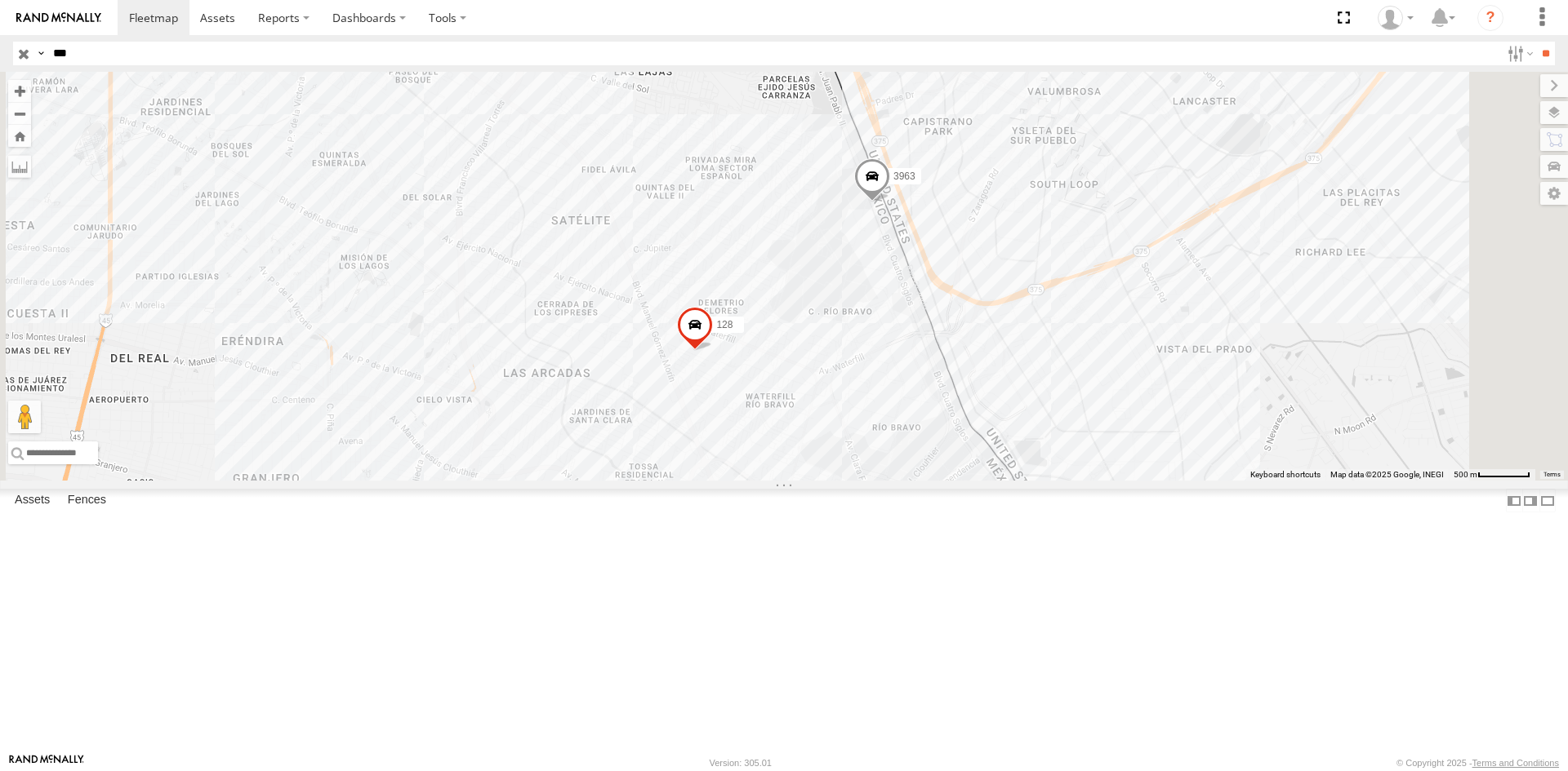
click at [1536, 41] on input "**" at bounding box center [1544, 53] width 19 height 24
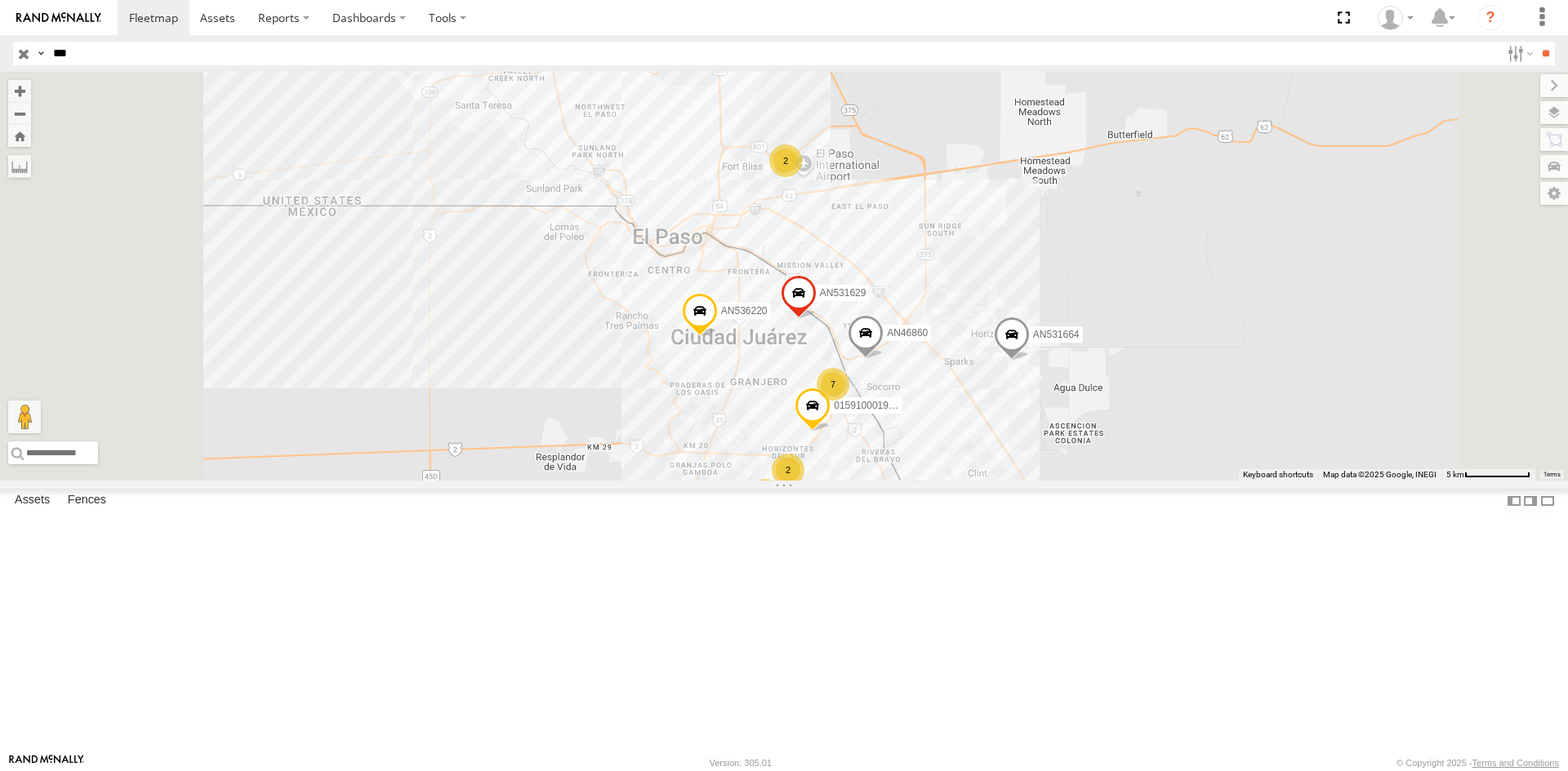
click at [0, 0] on div "L166" at bounding box center [0, 0] width 0 height 0
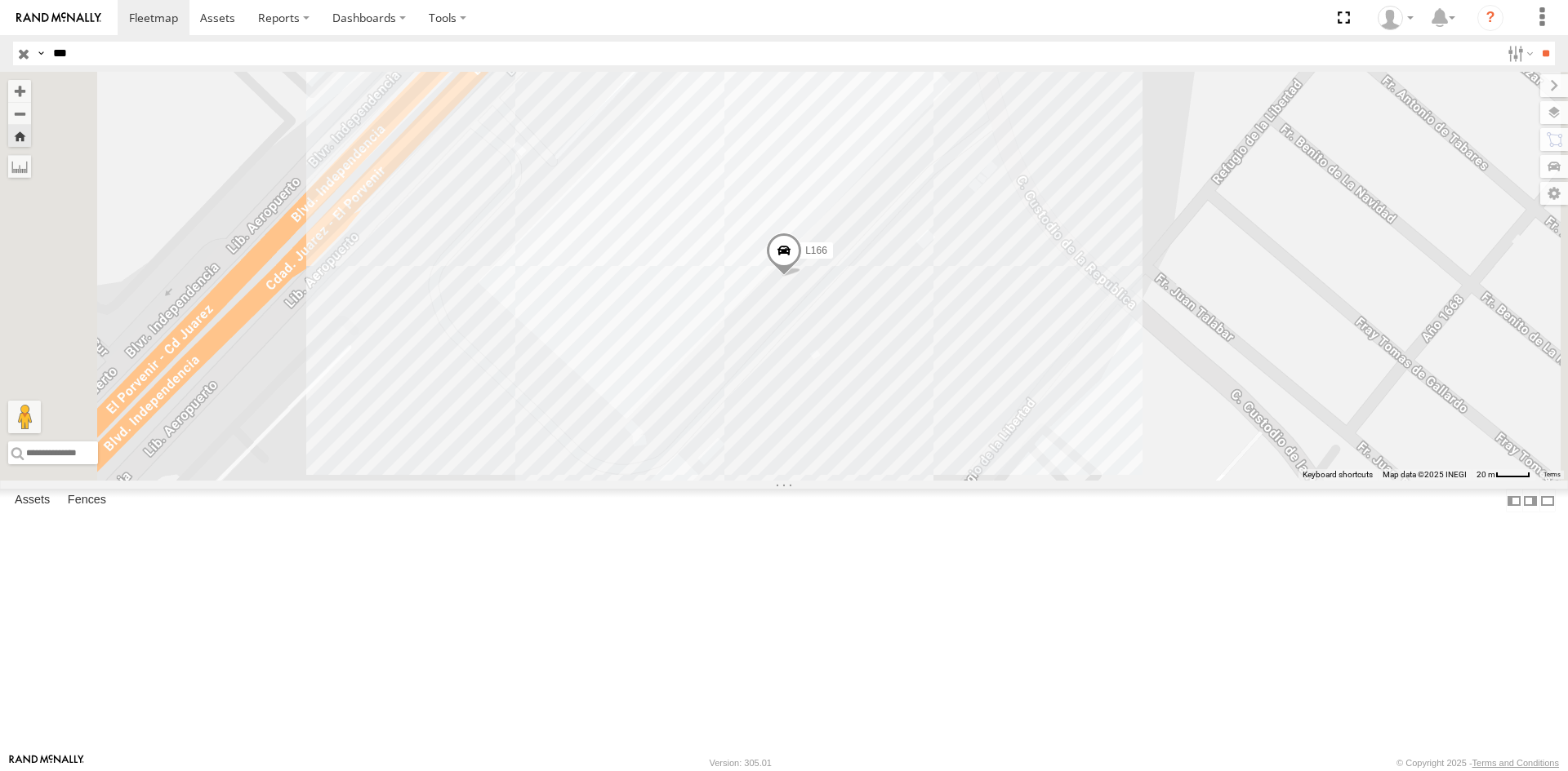
click at [802, 276] on span at bounding box center [783, 254] width 36 height 44
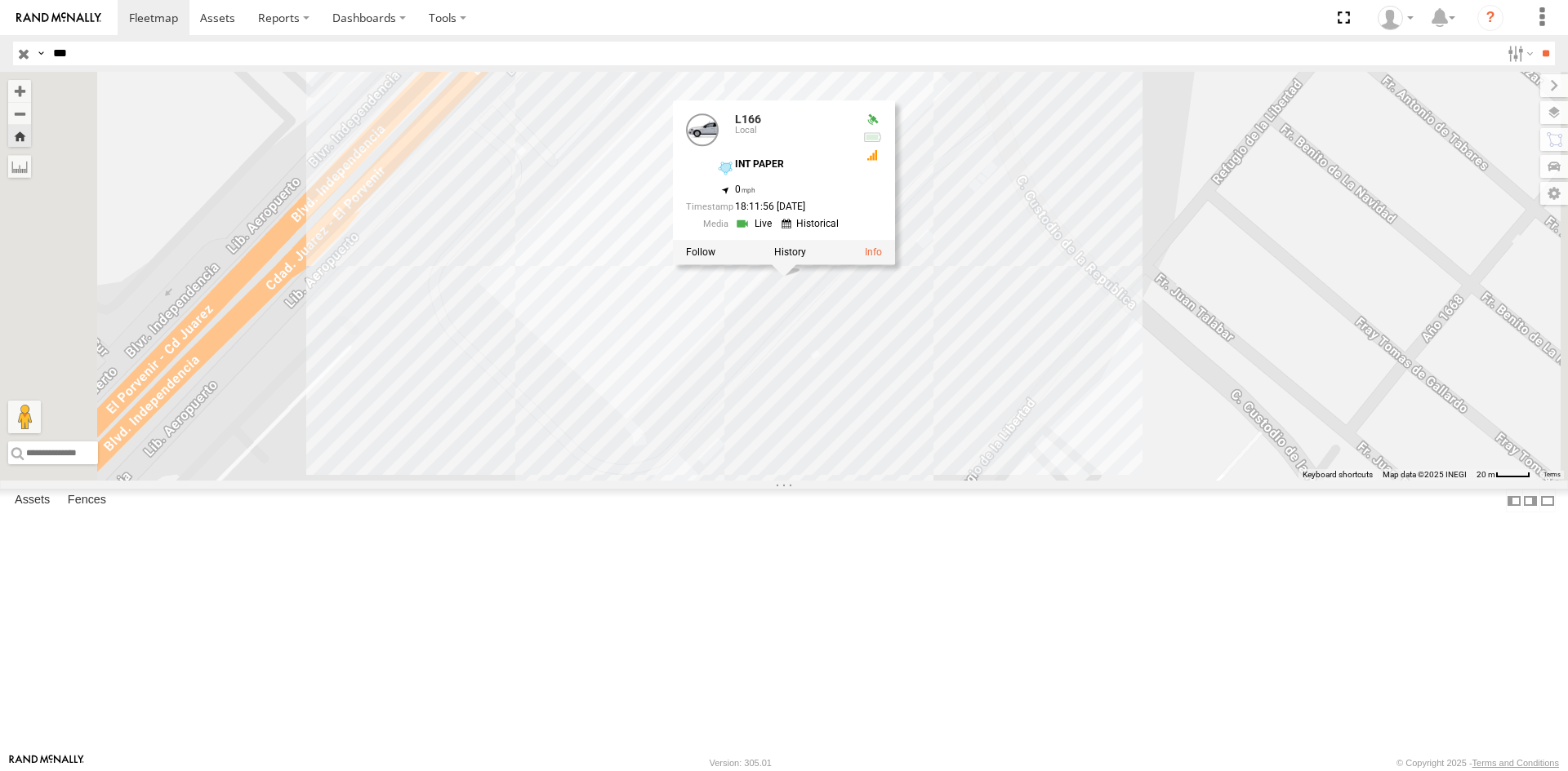
click at [1123, 481] on div "L166 L166 Local INT PAPER 31.60889 , -106.36649 0 18:11:56 [DATE]" at bounding box center [784, 275] width 1568 height 409
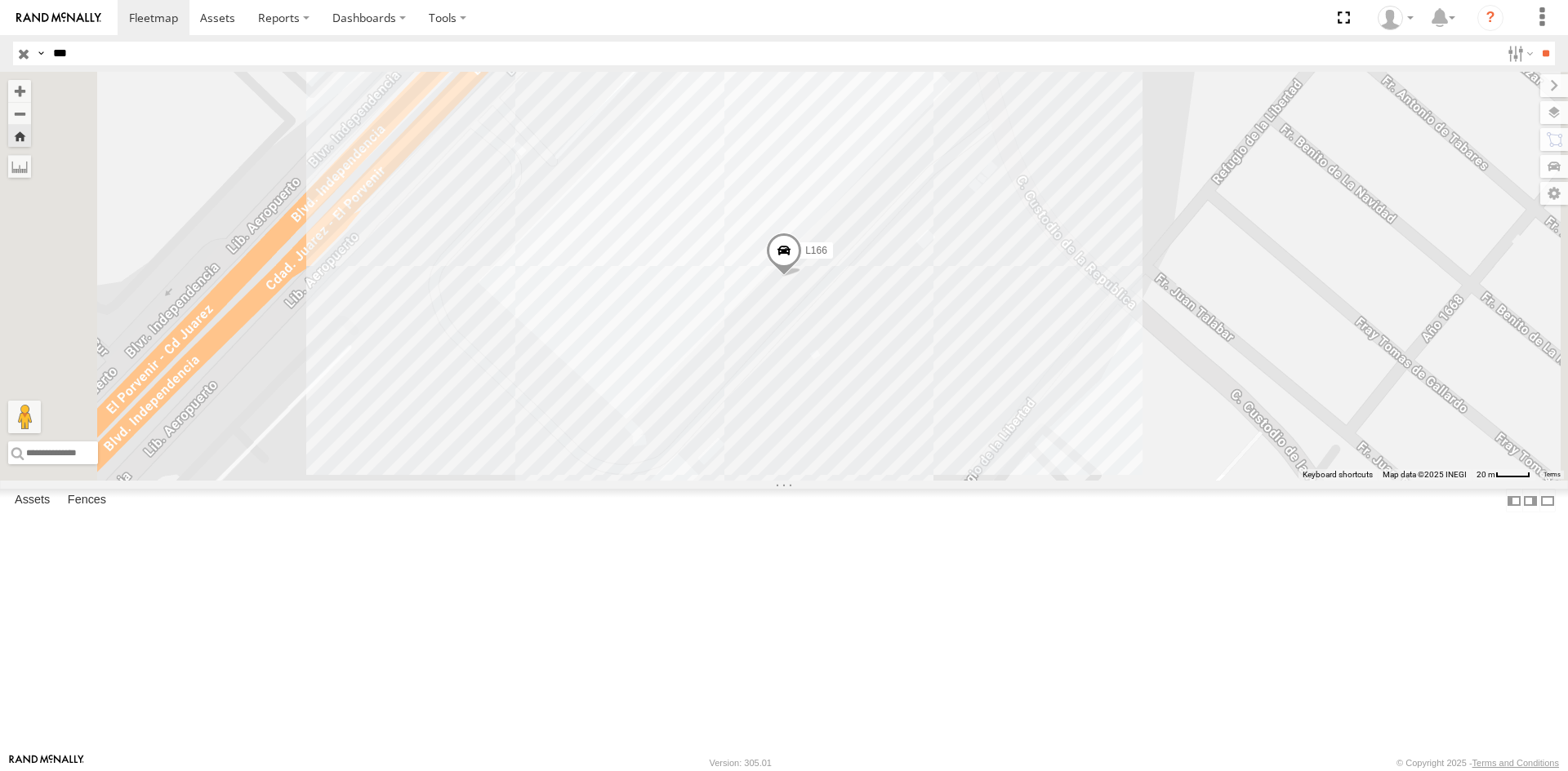
drag, startPoint x: 80, startPoint y: 51, endPoint x: 0, endPoint y: -71, distance: 145.9
click at [0, 0] on html at bounding box center [784, 385] width 1568 height 771
type input "****"
click at [1536, 41] on input "**" at bounding box center [1544, 53] width 19 height 24
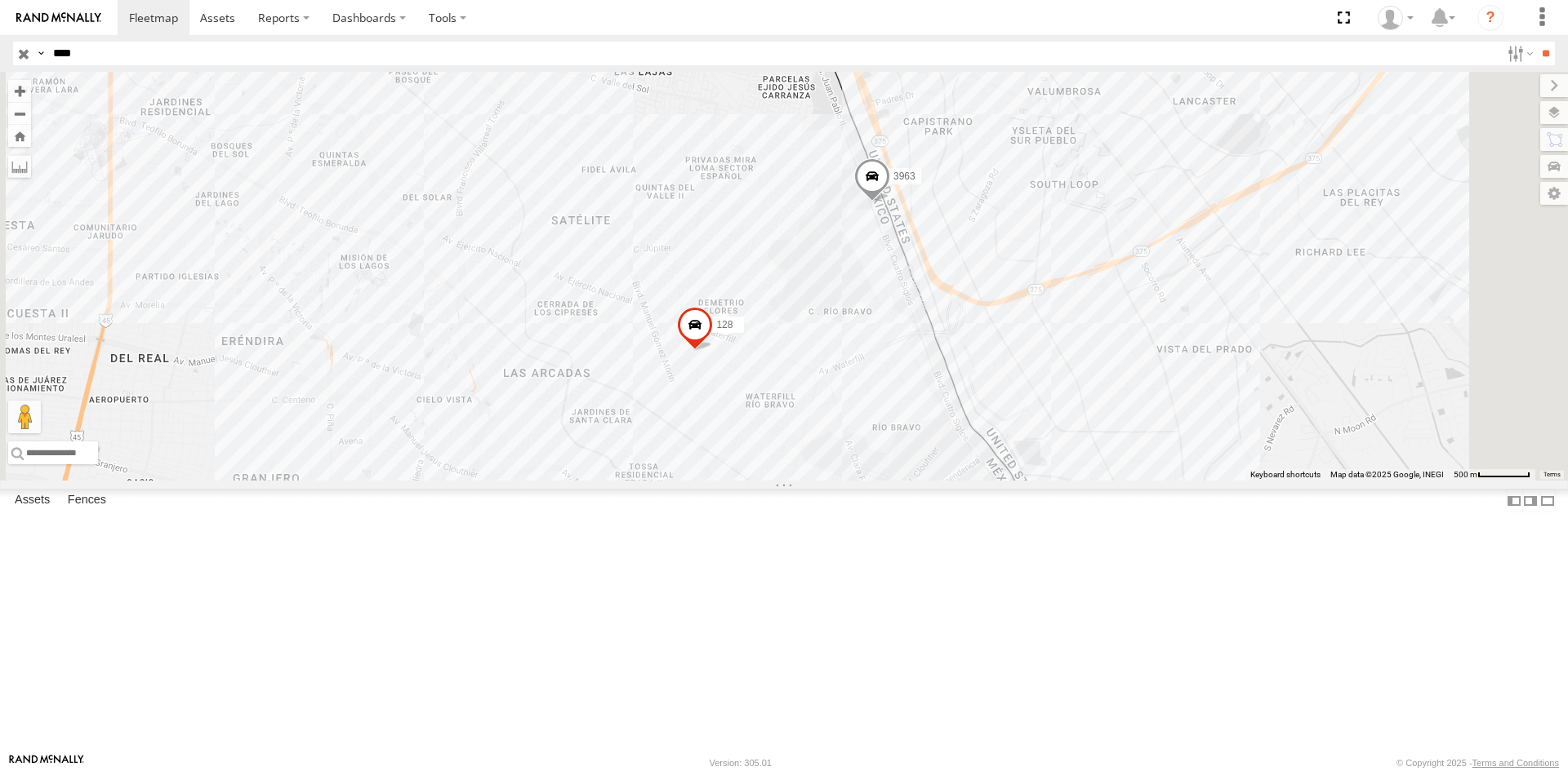
click at [0, 0] on div "3963" at bounding box center [0, 0] width 0 height 0
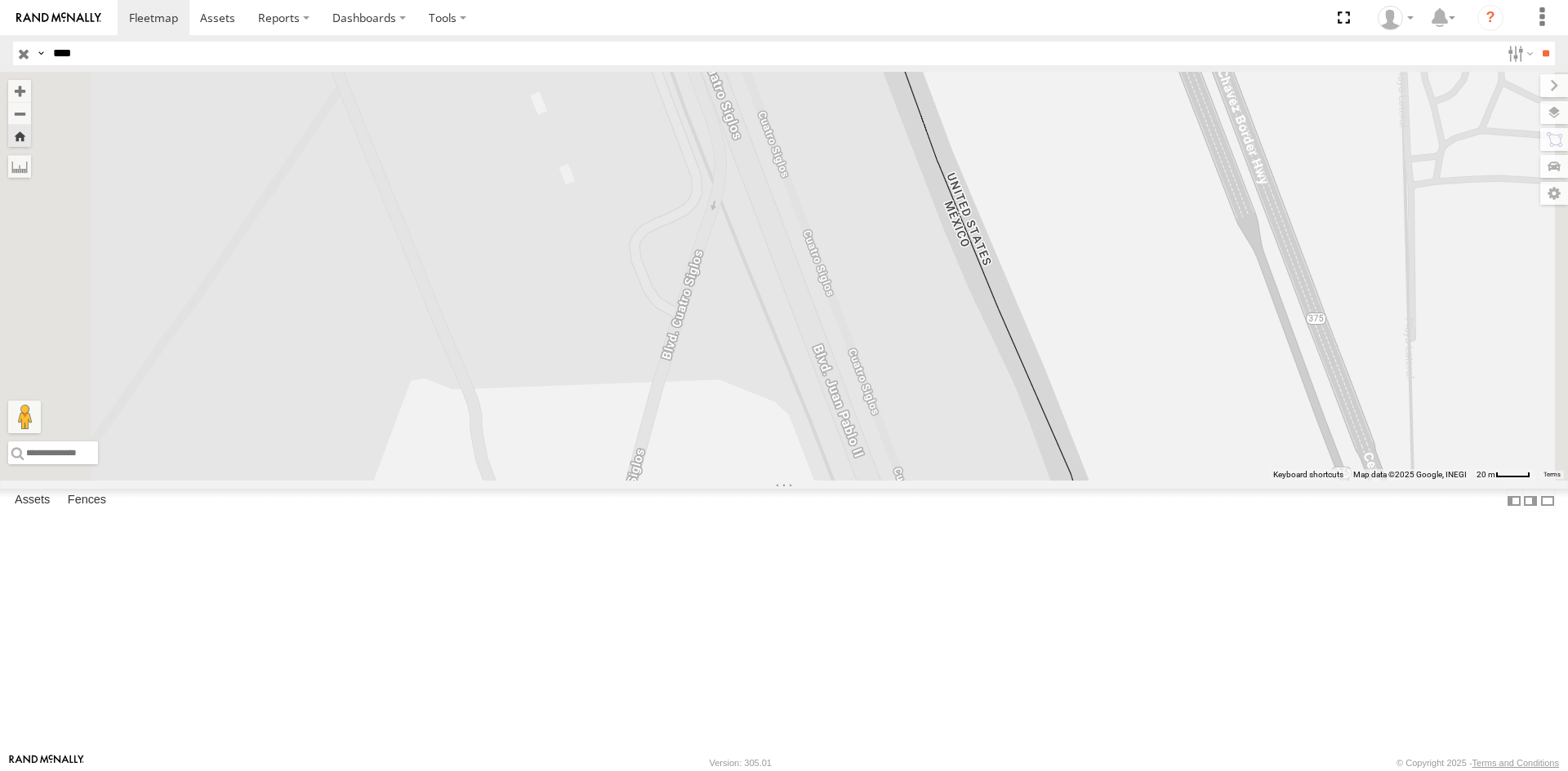
click at [0, 0] on div "3963" at bounding box center [0, 0] width 0 height 0
